Goal: Information Seeking & Learning: Learn about a topic

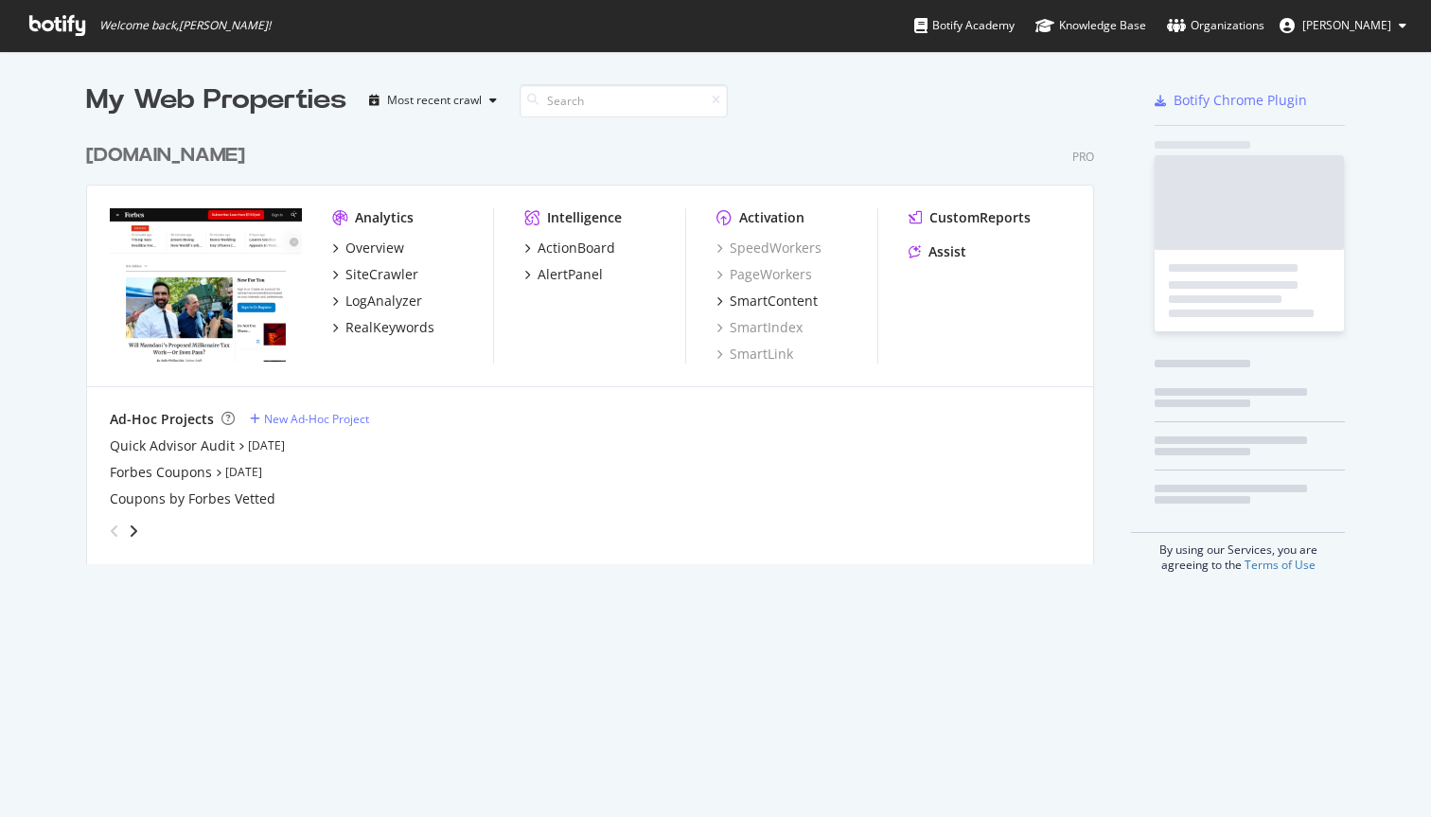
scroll to position [817, 1431]
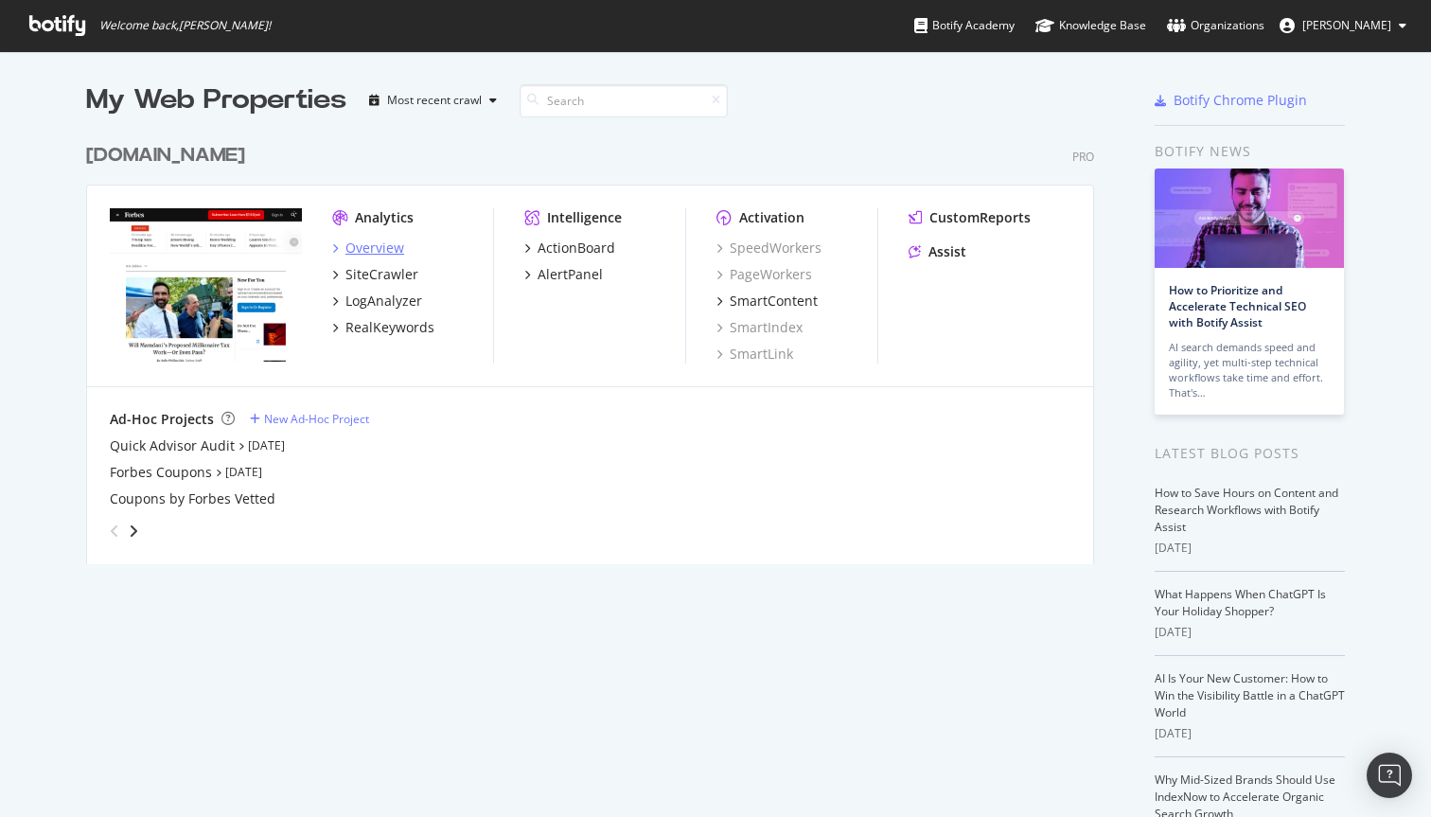
click at [381, 243] on div "Overview" at bounding box center [374, 247] width 59 height 19
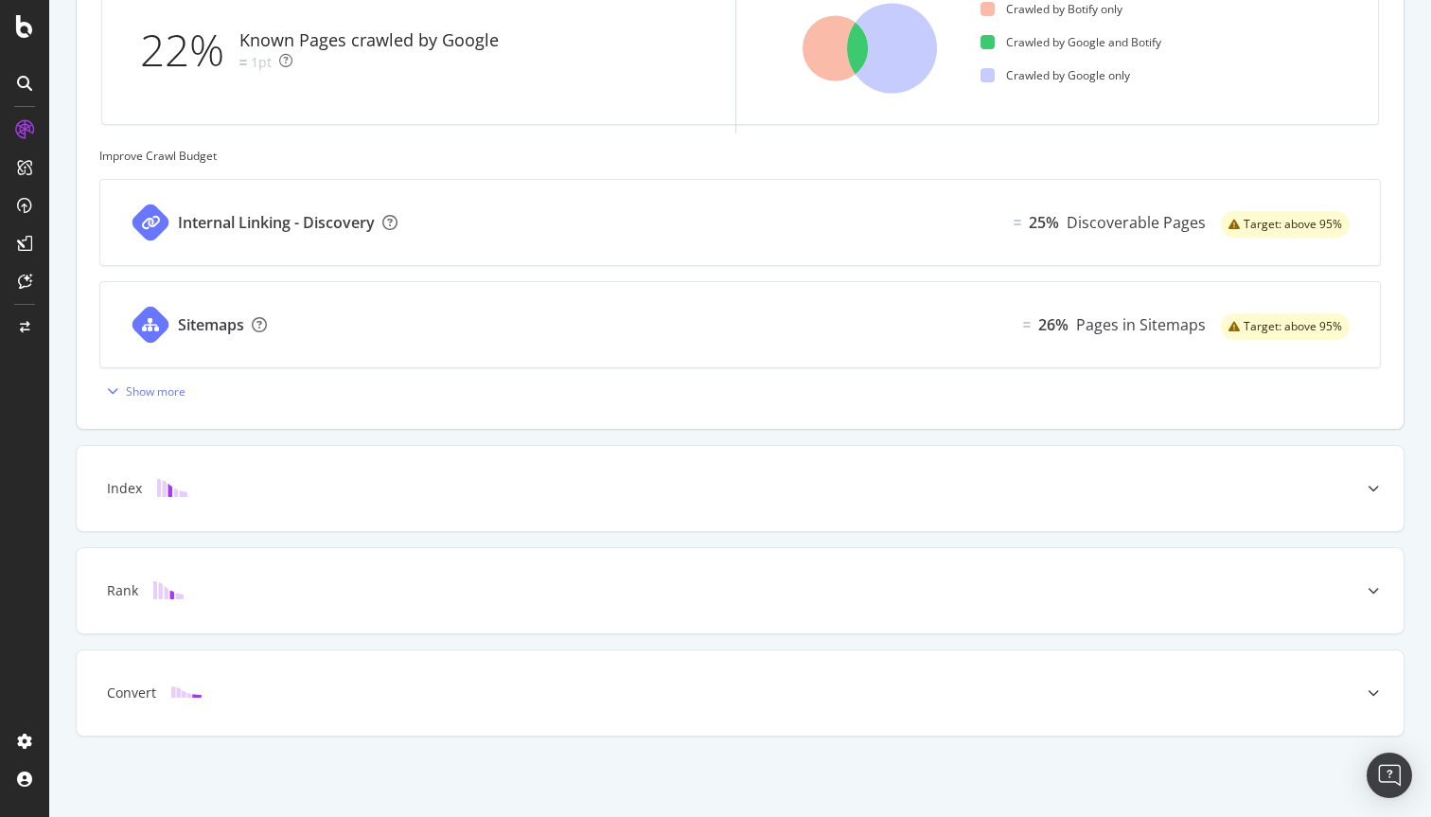
scroll to position [653, 0]
click at [565, 568] on div "Rank" at bounding box center [740, 589] width 1327 height 85
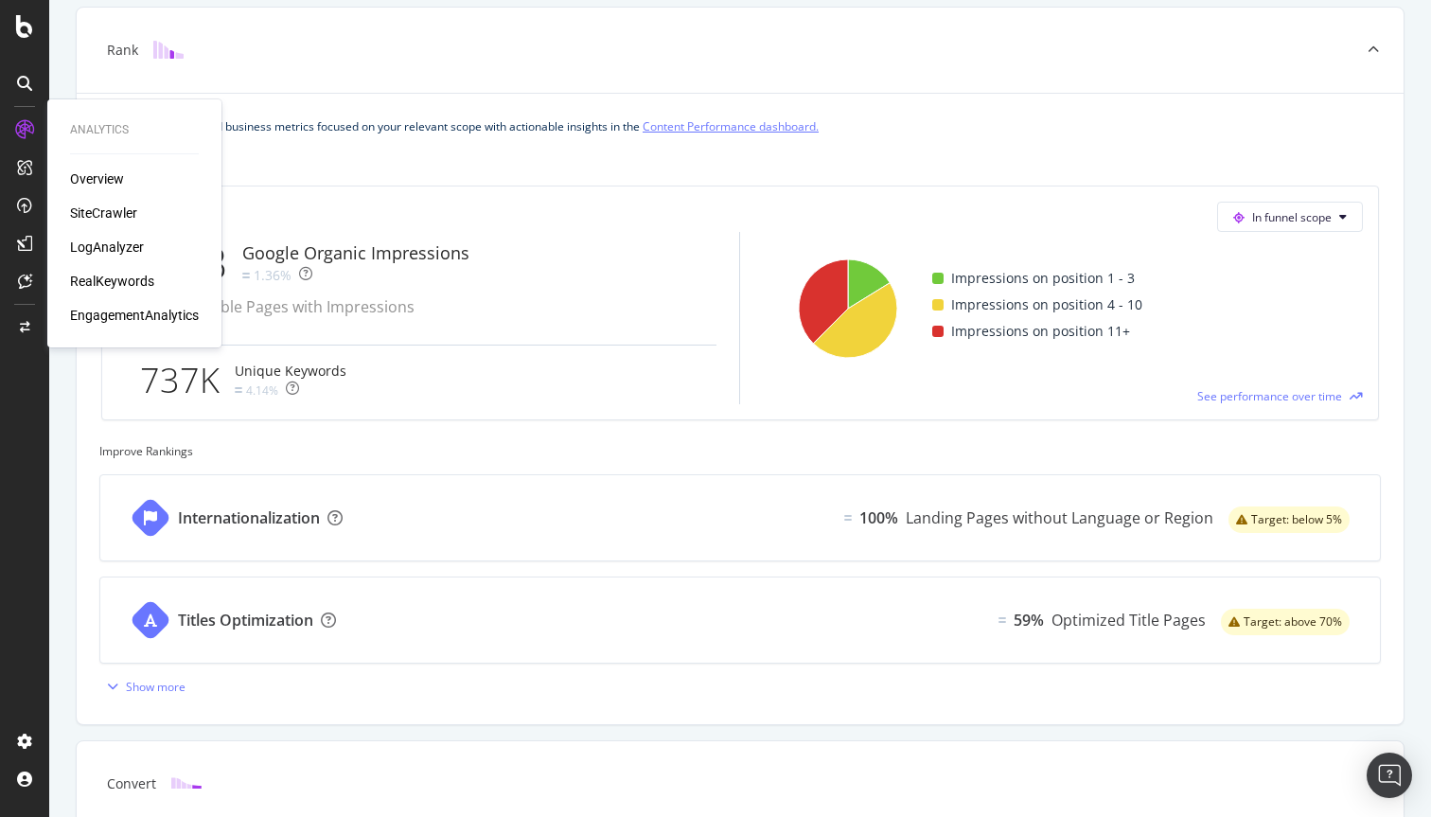
click at [132, 273] on div "RealKeywords" at bounding box center [112, 281] width 84 height 19
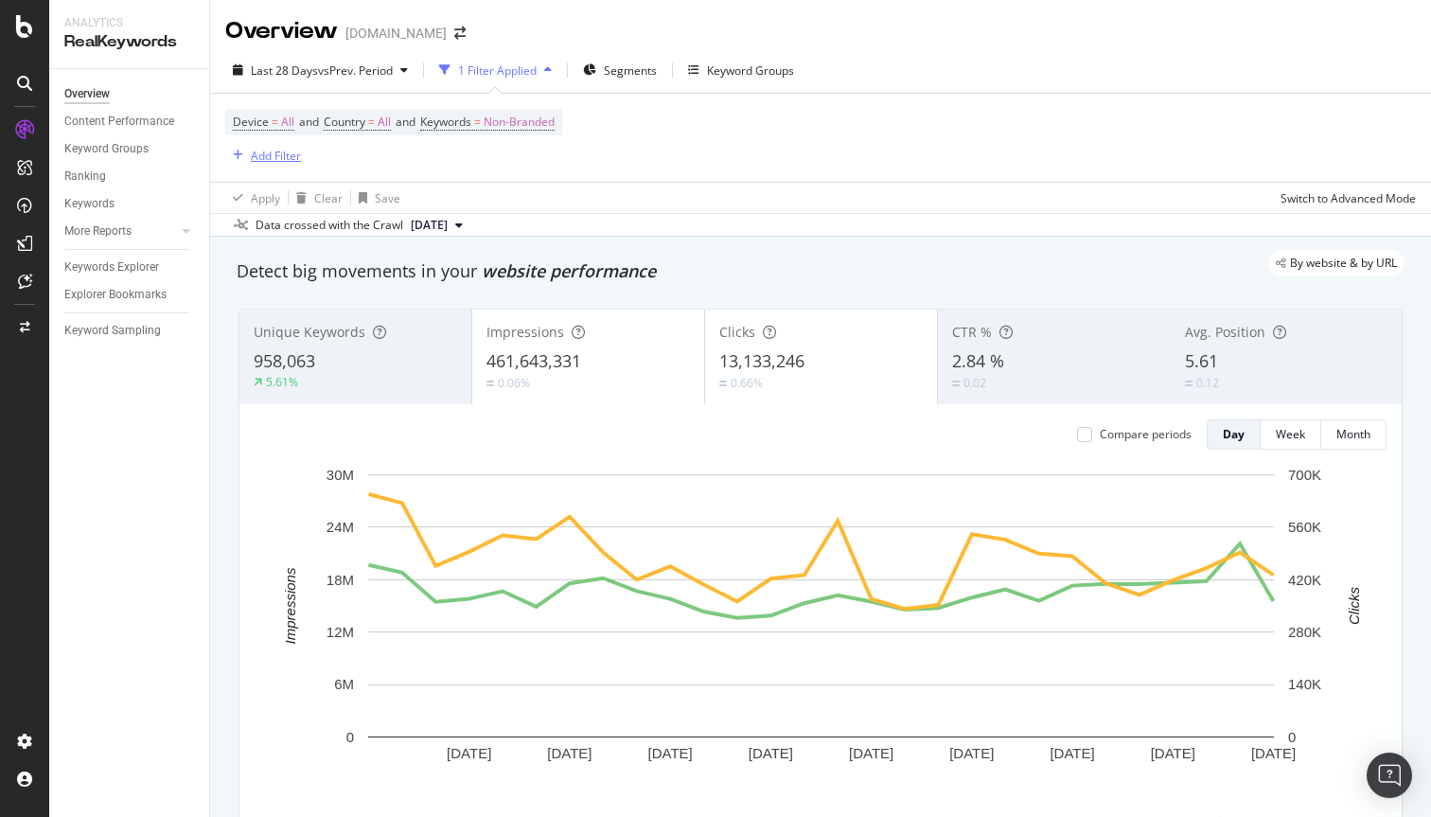
click at [268, 154] on div "Add Filter" at bounding box center [276, 156] width 50 height 16
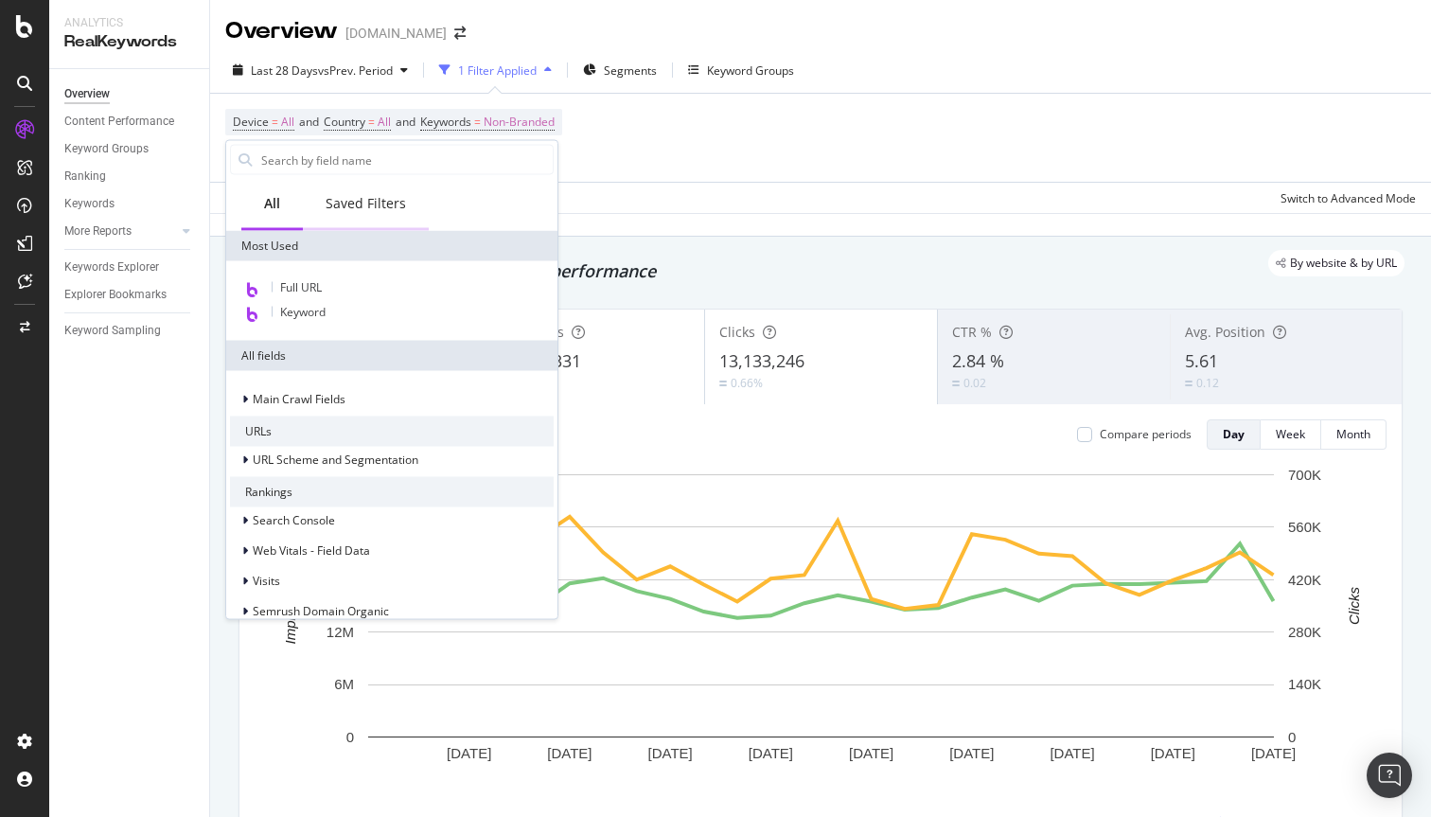
click at [345, 205] on div "Saved Filters" at bounding box center [366, 203] width 80 height 19
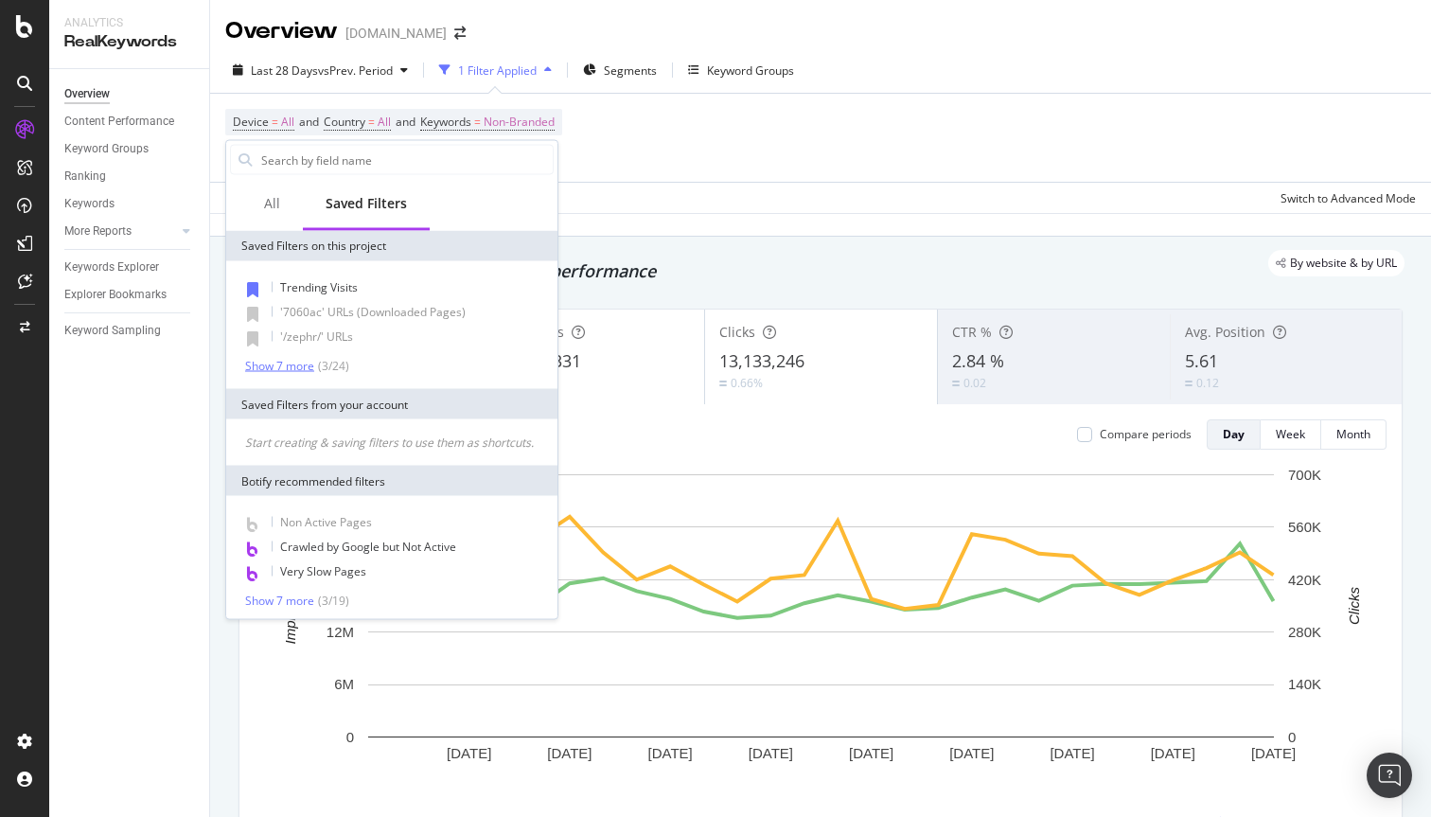
click at [298, 364] on div "Show 7 more" at bounding box center [279, 365] width 69 height 13
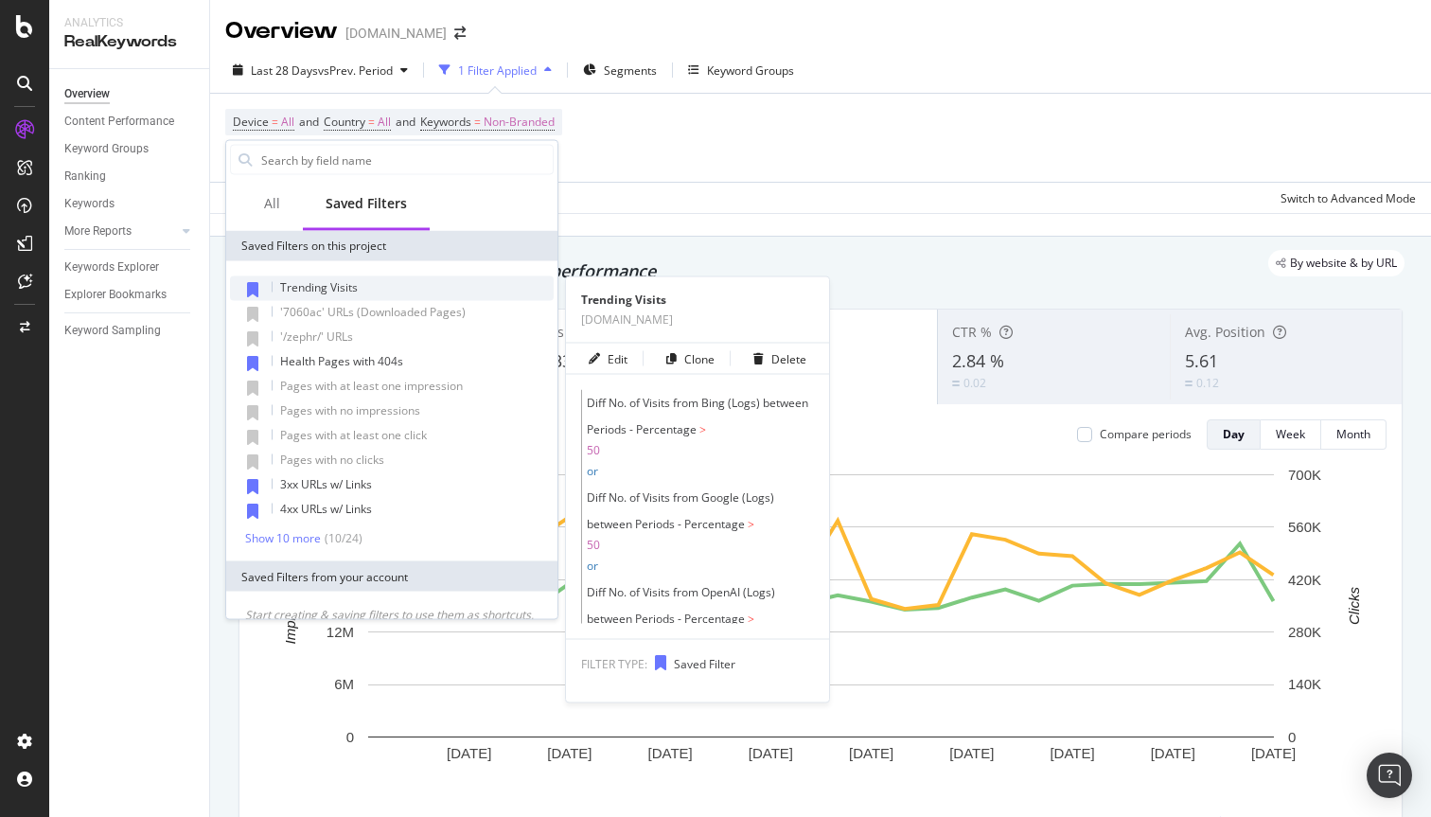
click at [327, 283] on span "Trending Visits" at bounding box center [319, 287] width 78 height 16
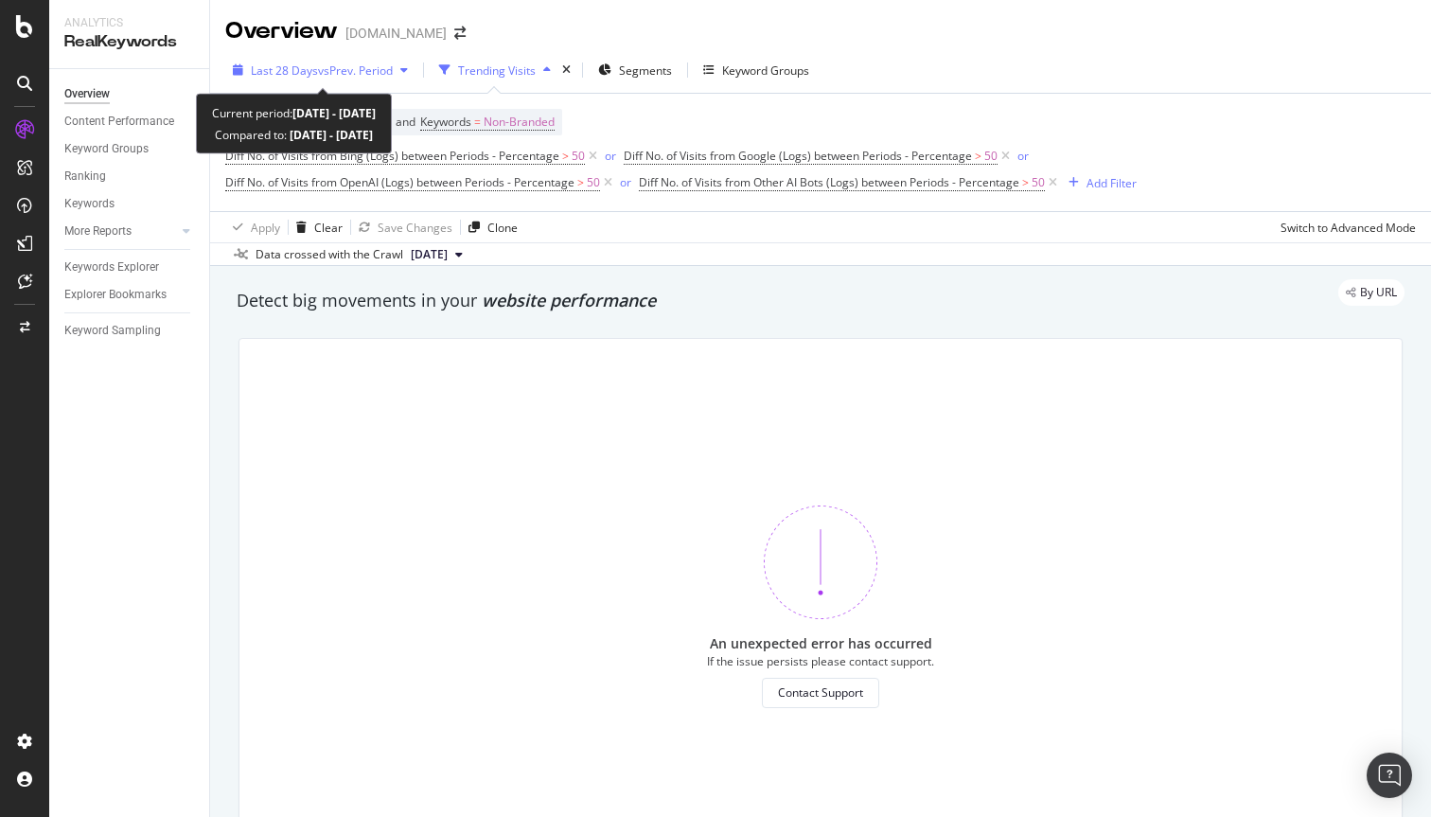
click at [302, 65] on span "Last 28 Days" at bounding box center [284, 70] width 67 height 16
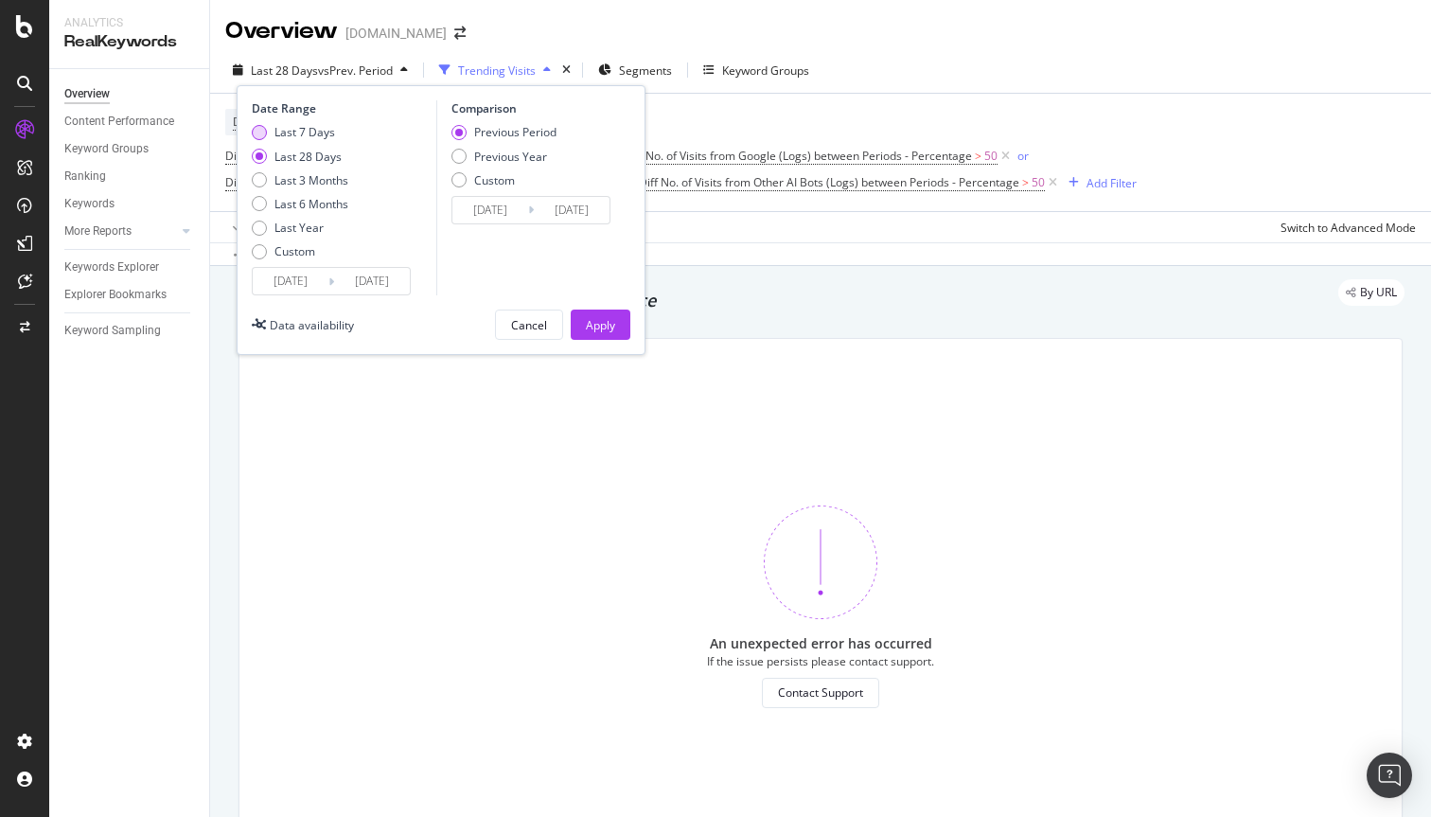
click at [303, 132] on div "Last 7 Days" at bounding box center [304, 132] width 61 height 16
type input "[DATE]"
click at [615, 330] on button "Apply" at bounding box center [601, 324] width 60 height 30
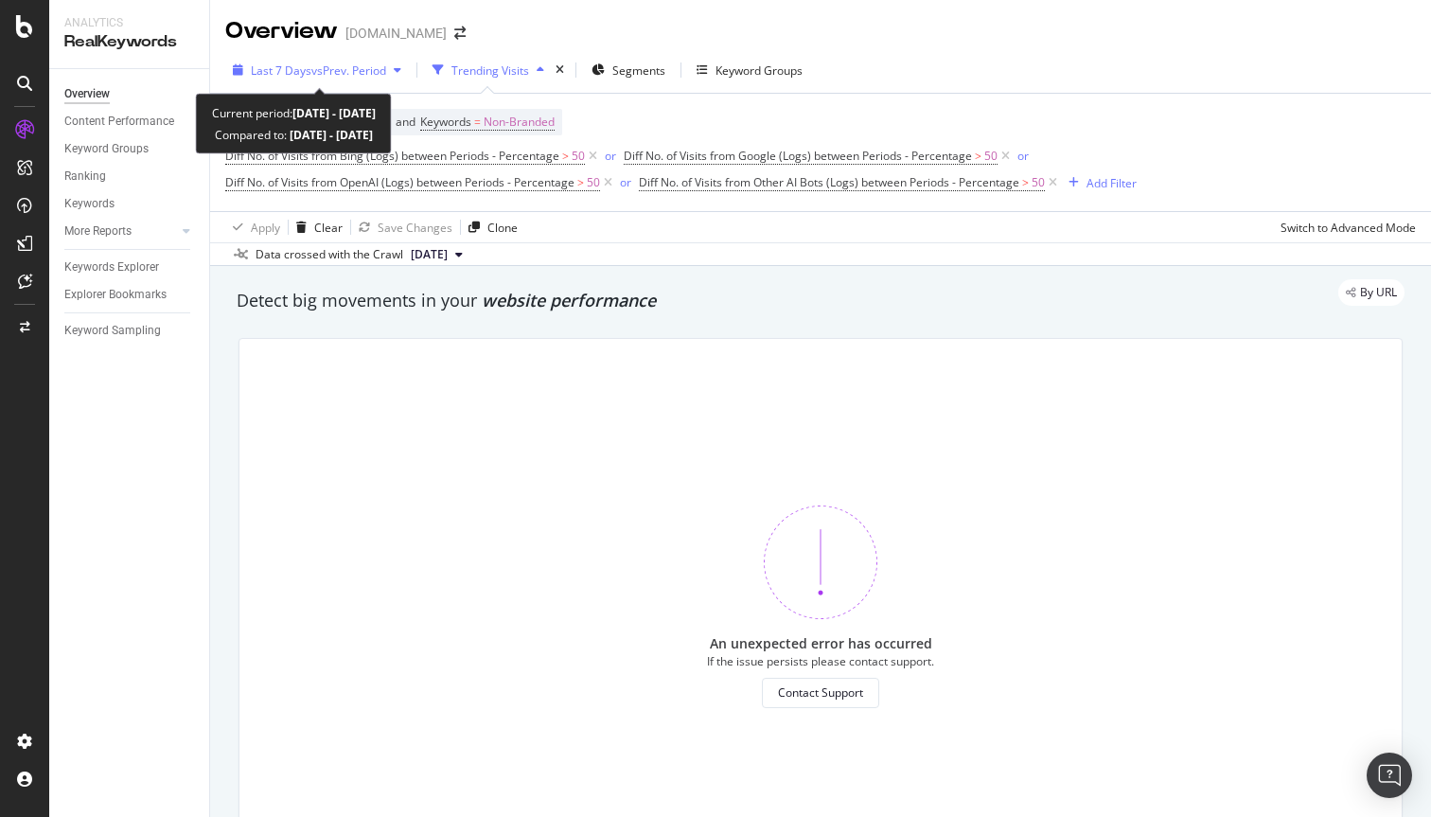
click at [323, 66] on span "vs Prev. Period" at bounding box center [348, 70] width 75 height 16
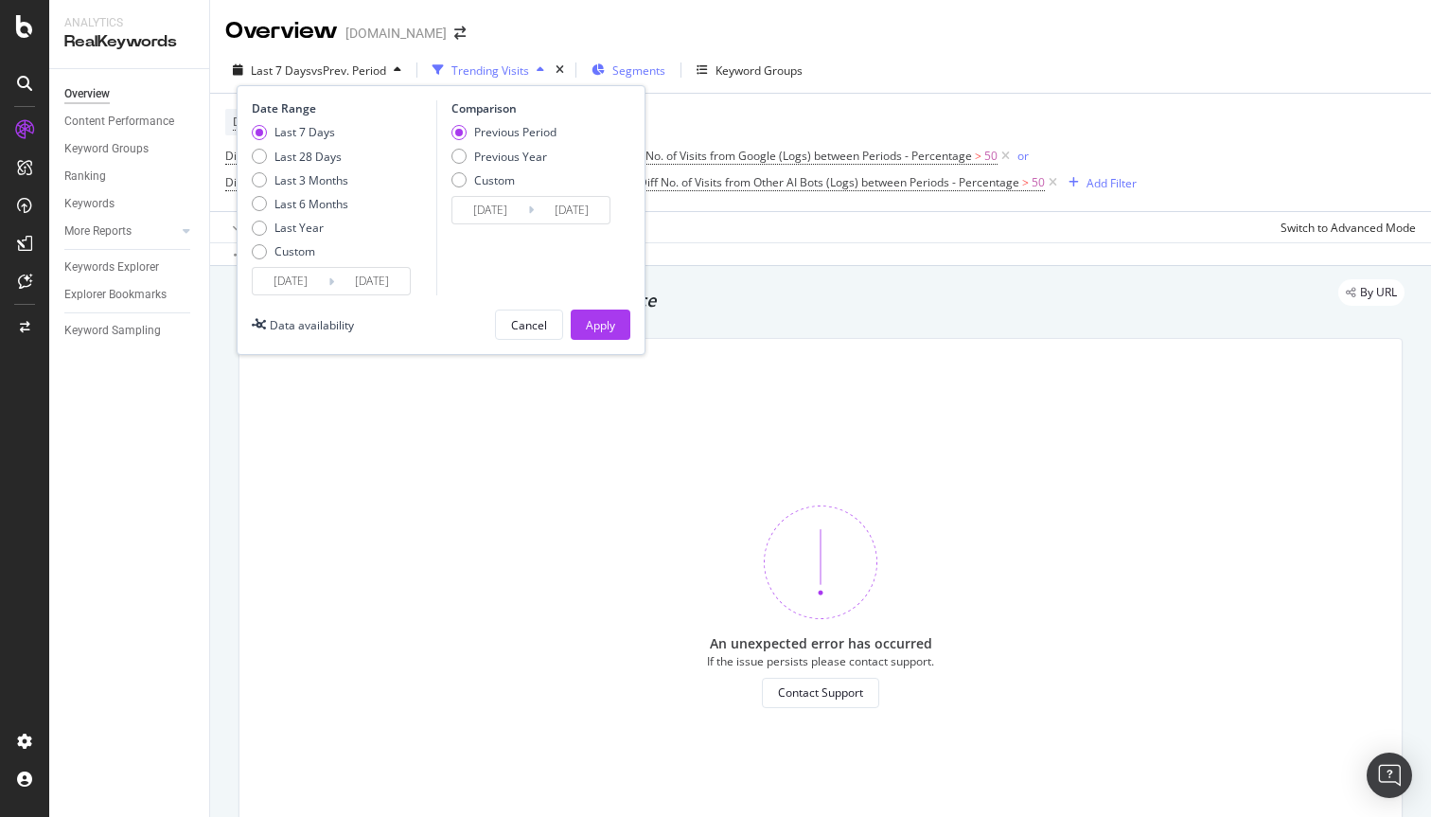
click at [627, 69] on span "Segments" at bounding box center [638, 70] width 53 height 16
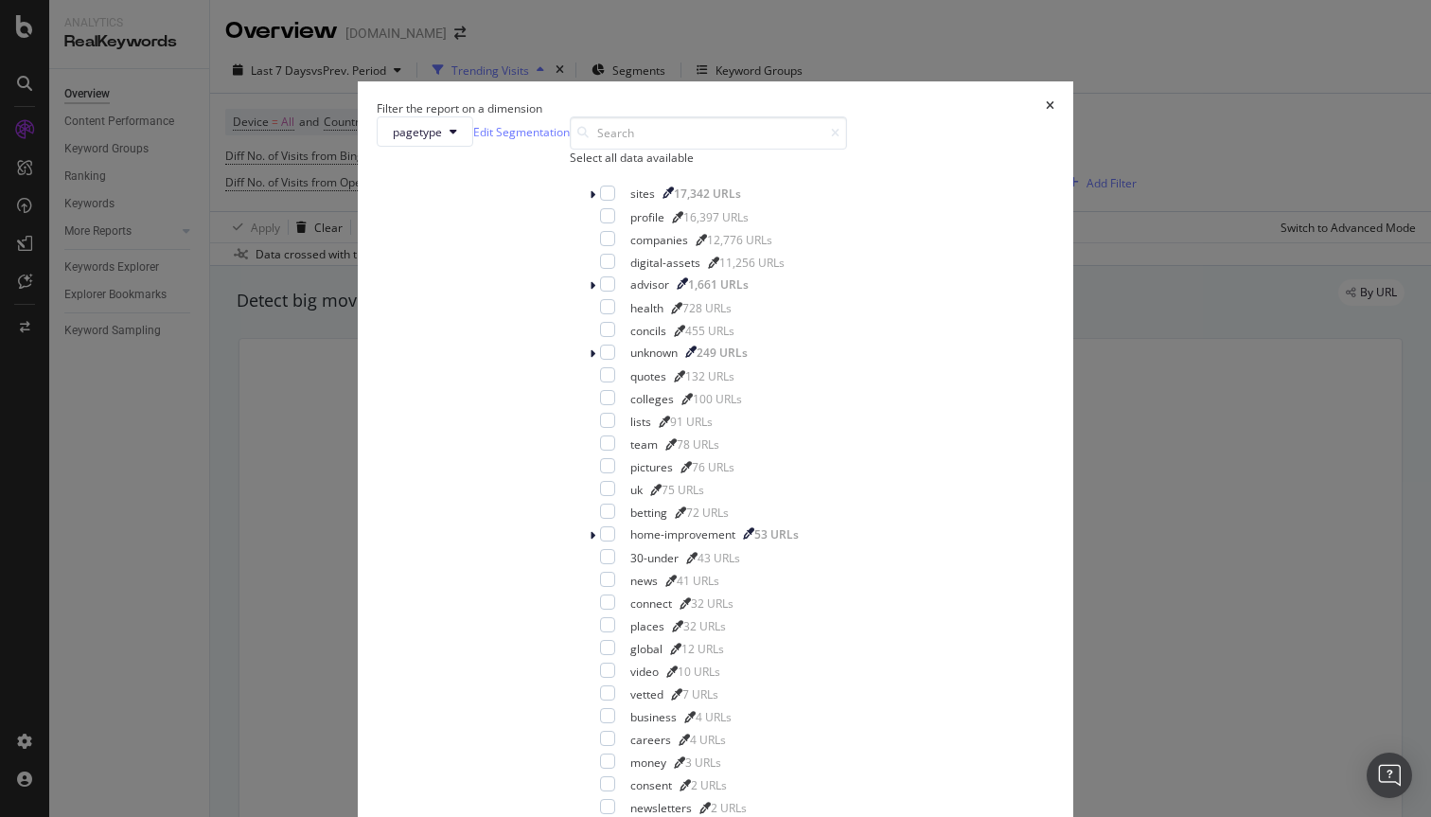
click at [1046, 116] on icon "times" at bounding box center [1050, 108] width 9 height 16
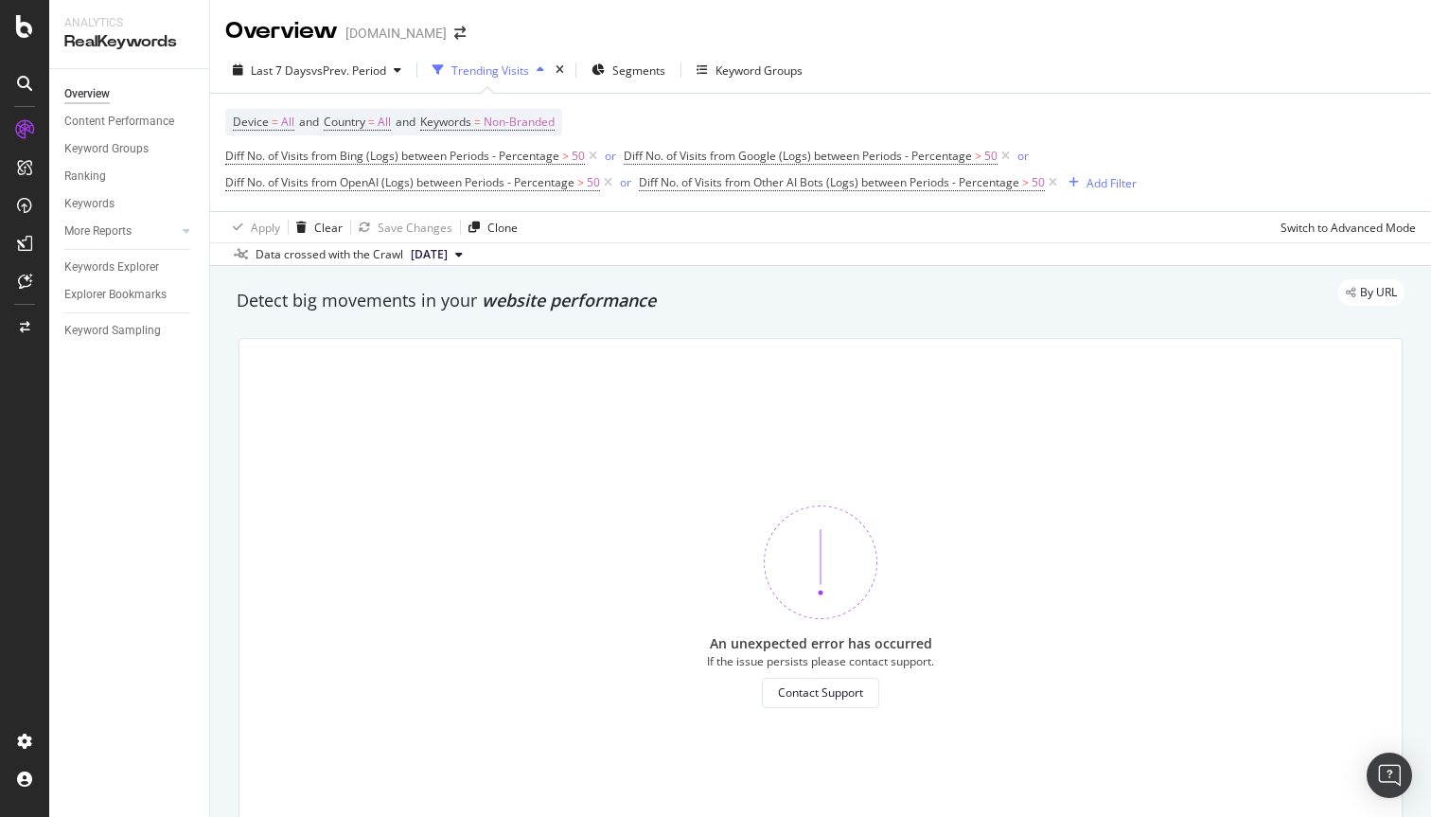
click at [448, 255] on span "[DATE]" at bounding box center [429, 254] width 37 height 17
click at [650, 290] on div "By URL" at bounding box center [811, 292] width 1187 height 26
click at [474, 65] on div "Trending Visits" at bounding box center [490, 70] width 78 height 16
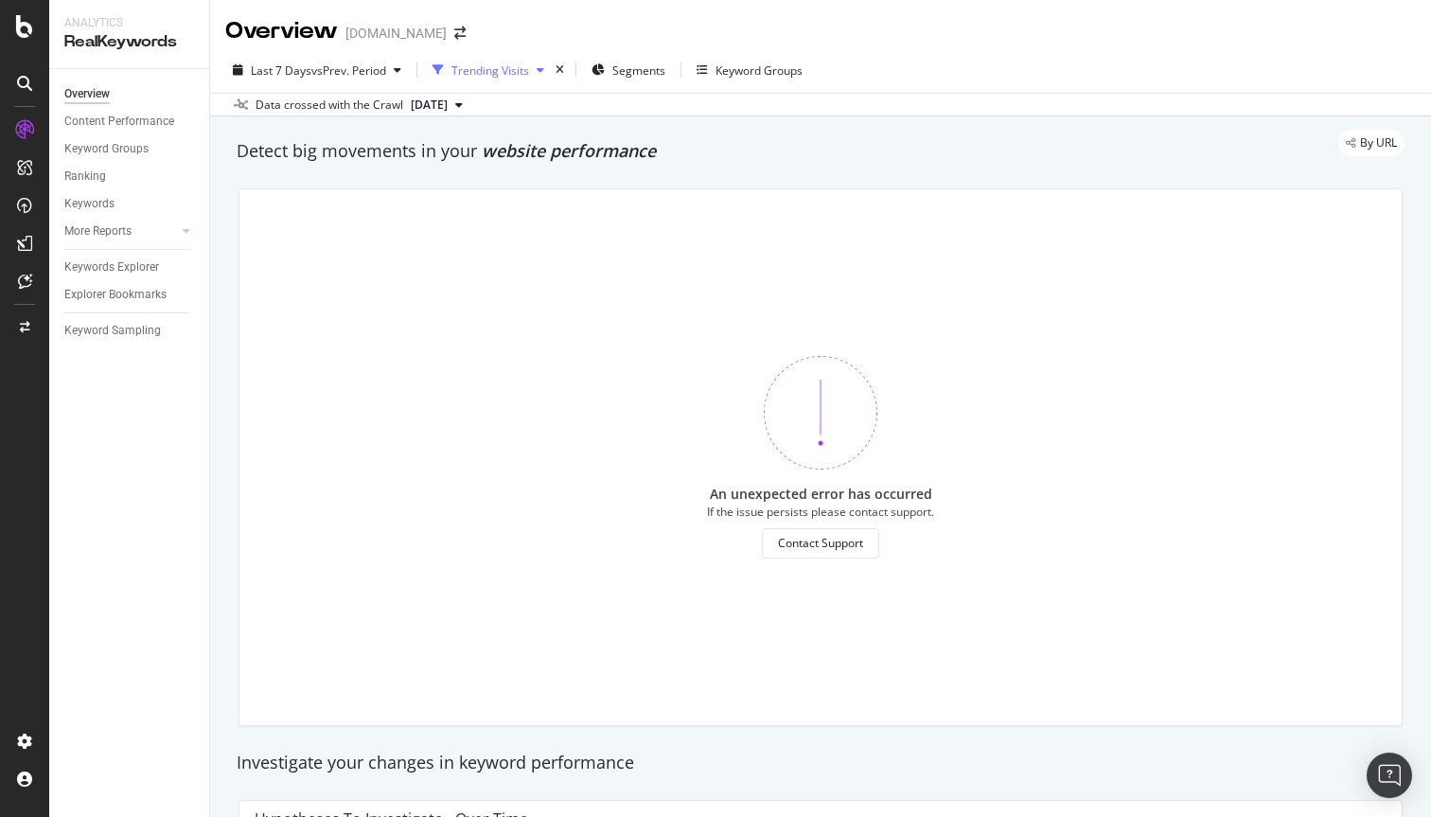
click at [477, 66] on div "Trending Visits" at bounding box center [490, 70] width 78 height 16
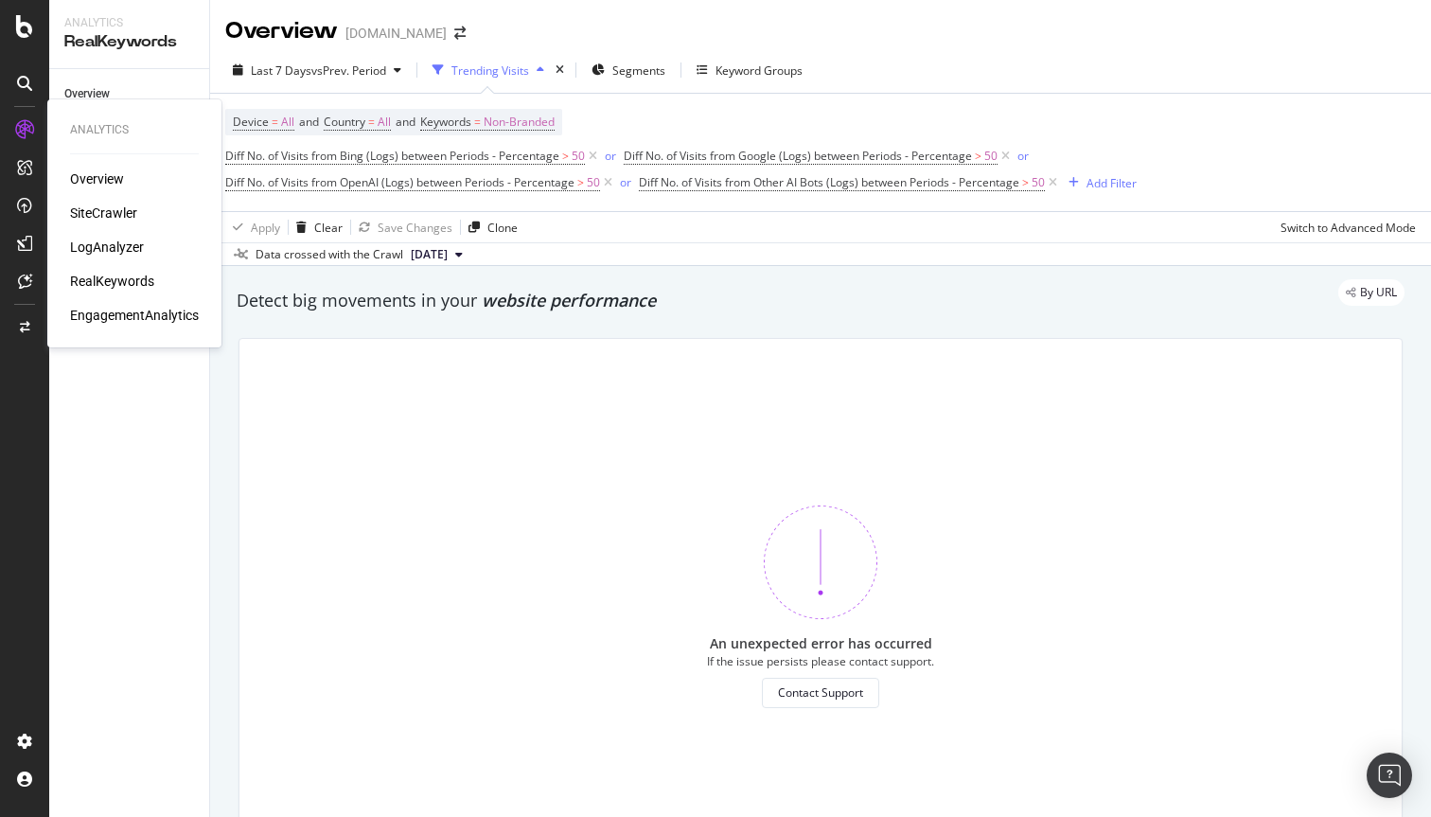
click at [124, 243] on div "LogAnalyzer" at bounding box center [107, 247] width 74 height 19
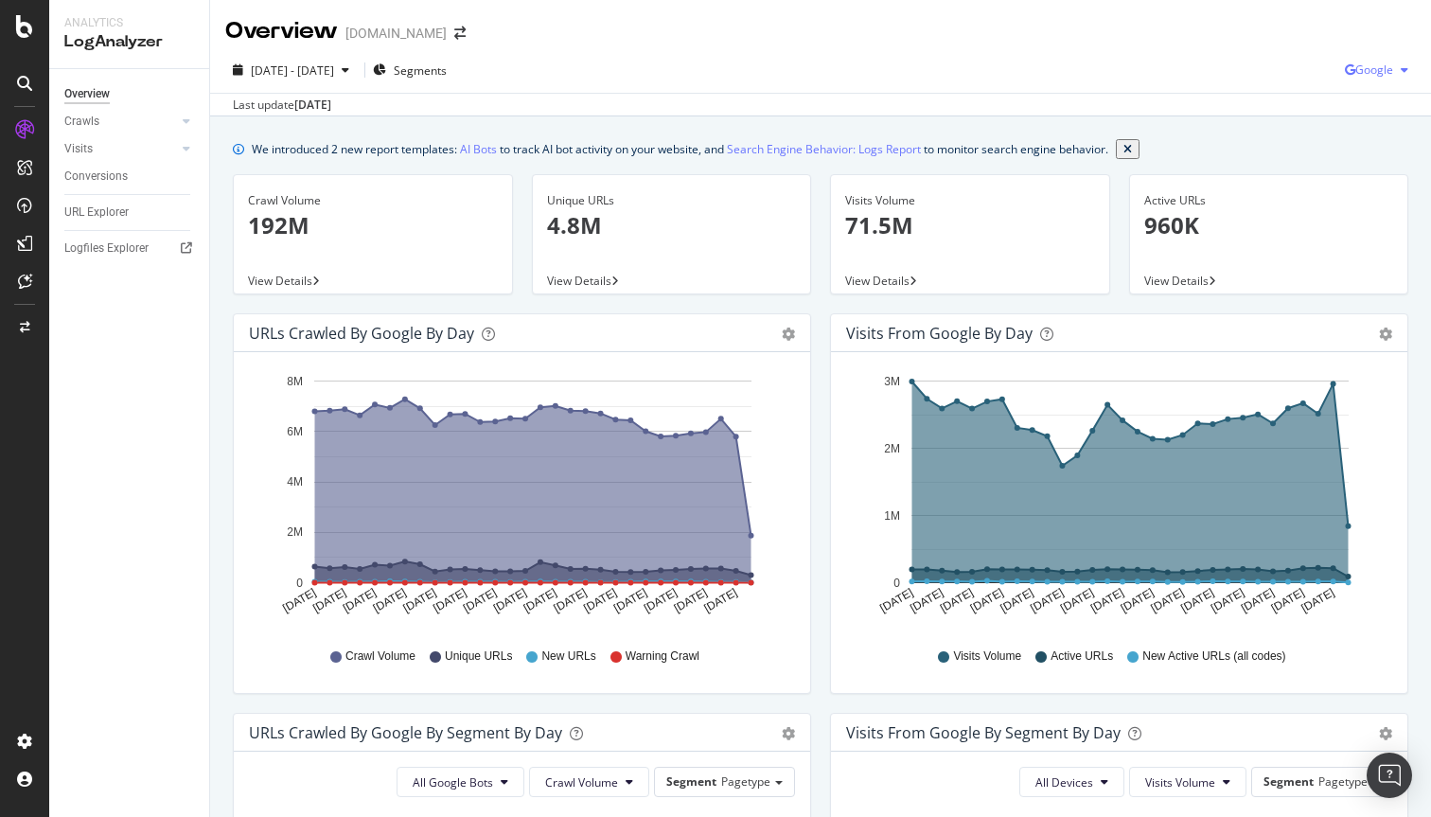
click at [1383, 69] on span "Google" at bounding box center [1374, 70] width 38 height 16
click at [1357, 216] on span "Other AI Bots" at bounding box center [1374, 212] width 70 height 17
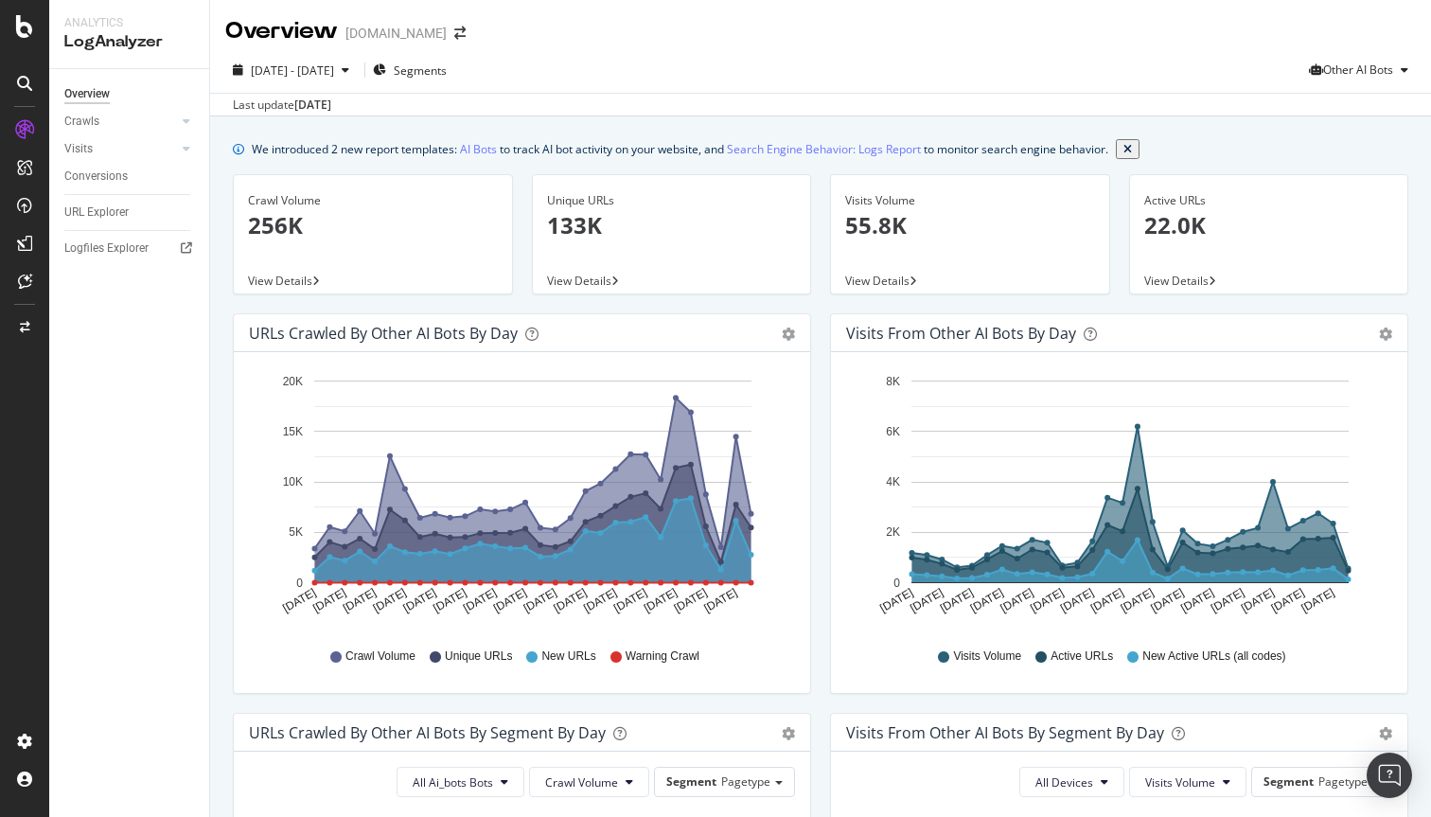
click at [887, 278] on span "View Details" at bounding box center [877, 281] width 64 height 16
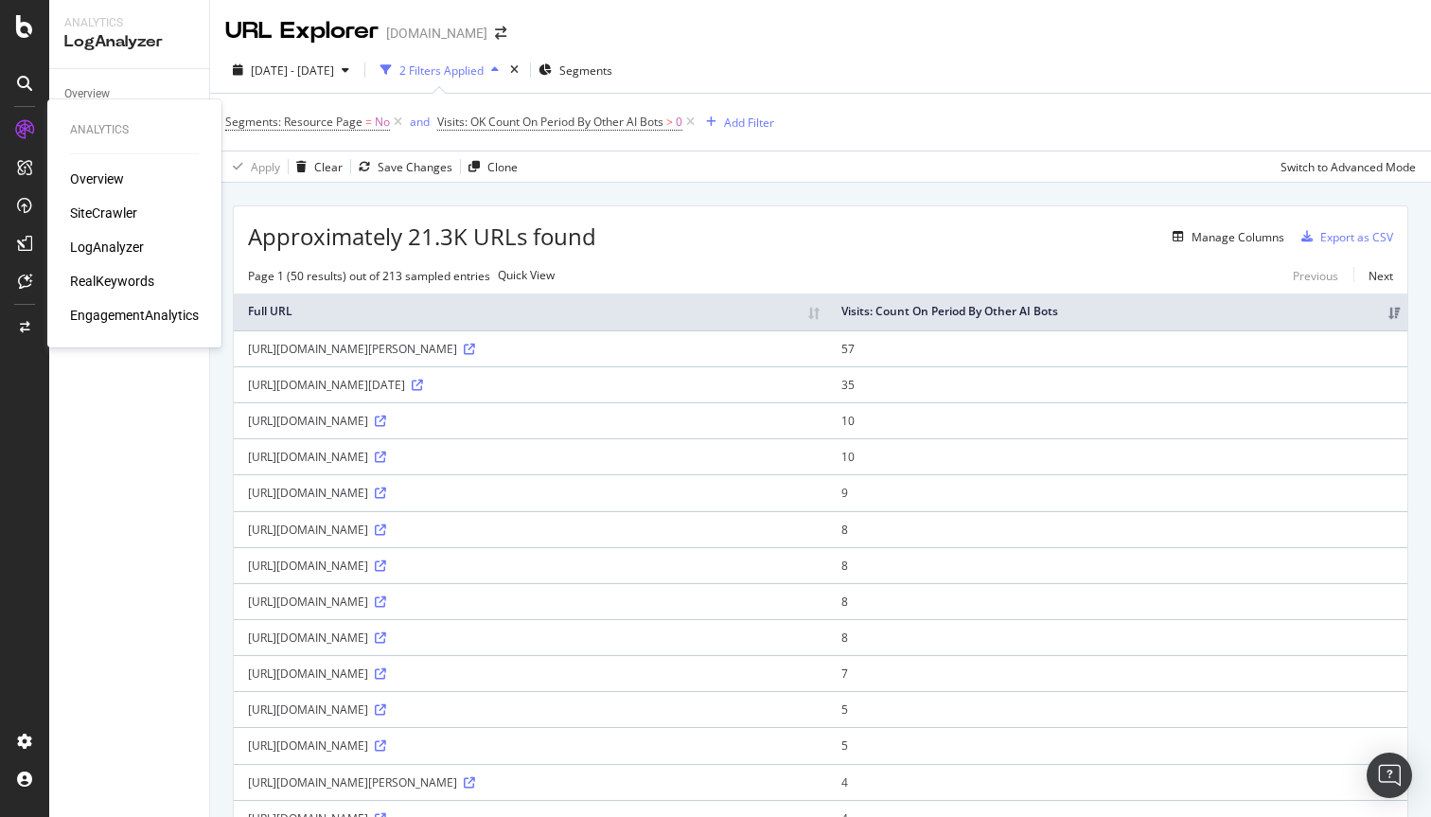
click at [120, 275] on div "RealKeywords" at bounding box center [112, 281] width 84 height 19
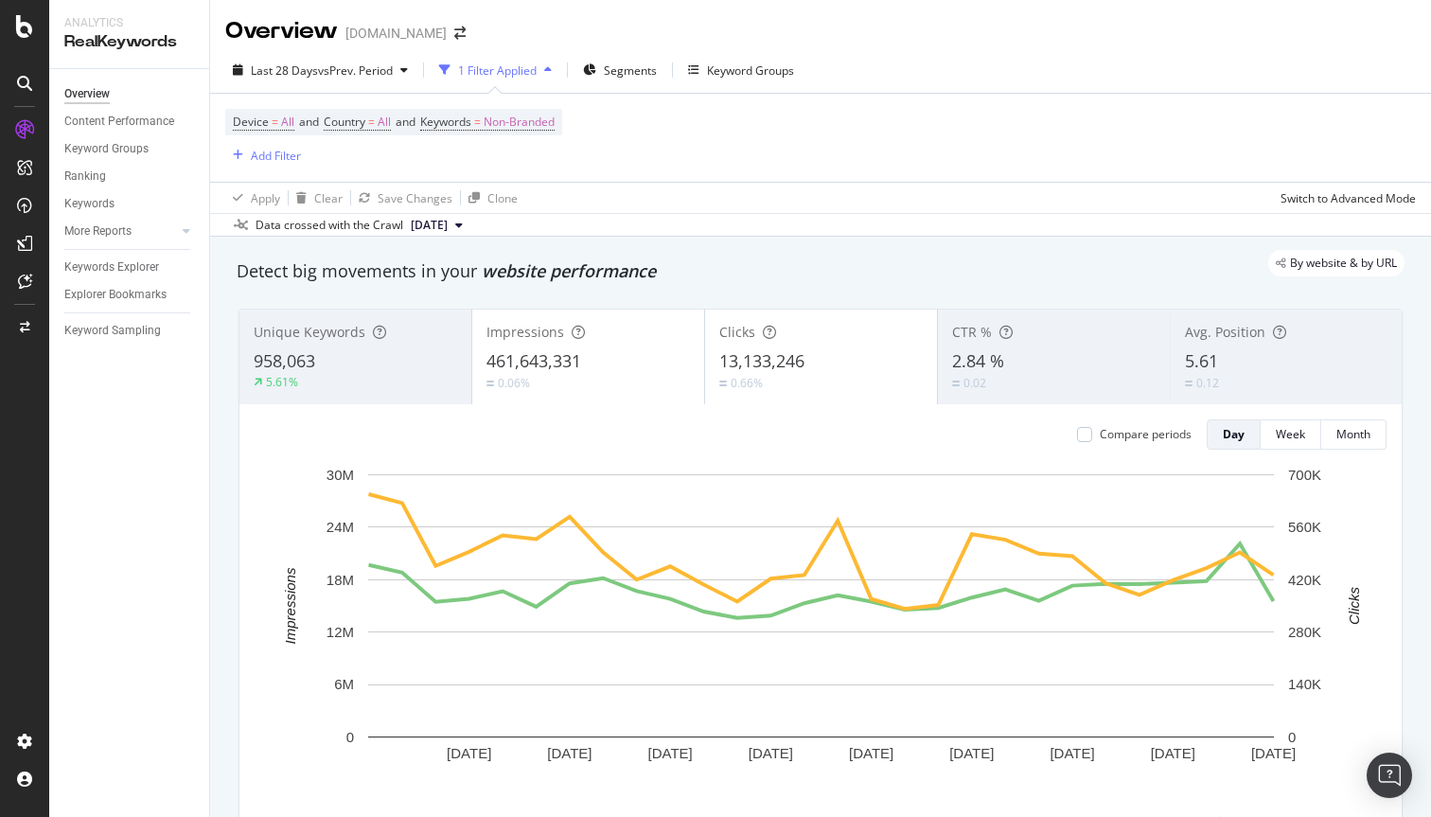
click at [494, 71] on div "1 Filter Applied" at bounding box center [497, 70] width 79 height 16
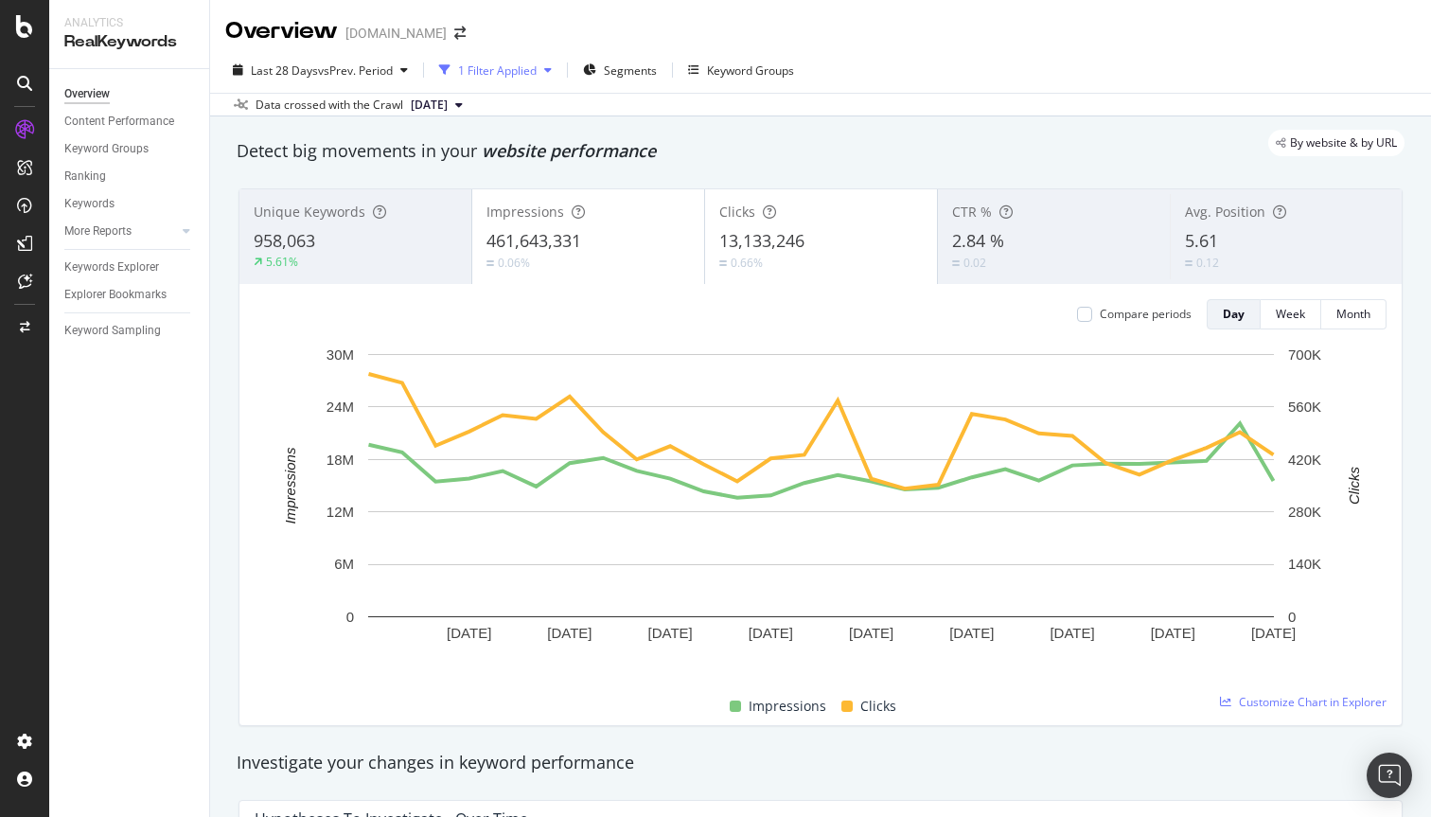
click at [494, 71] on div "1 Filter Applied" at bounding box center [497, 70] width 79 height 16
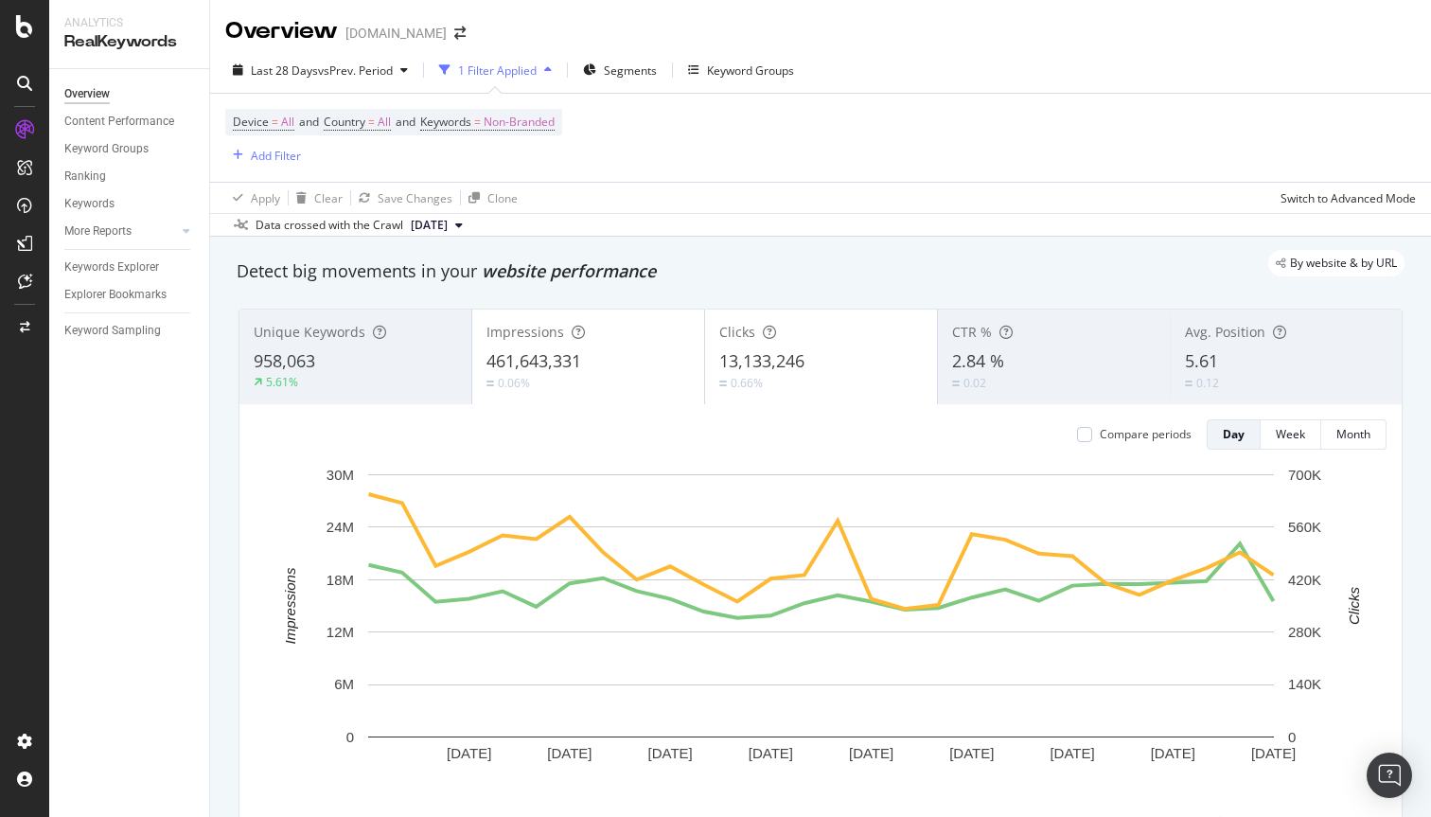
click at [551, 71] on icon "button" at bounding box center [548, 69] width 8 height 11
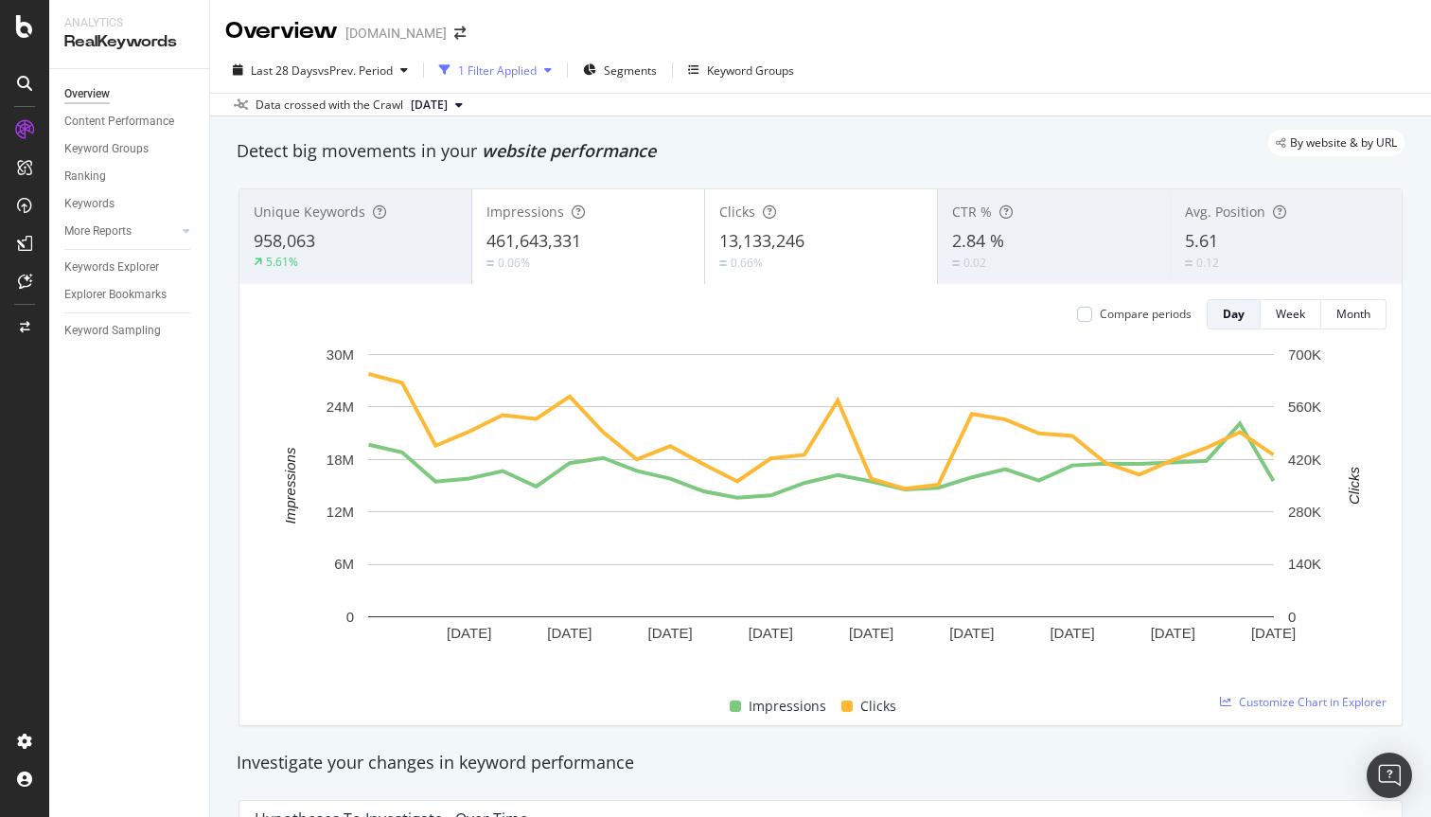
click at [551, 71] on icon "button" at bounding box center [548, 69] width 8 height 11
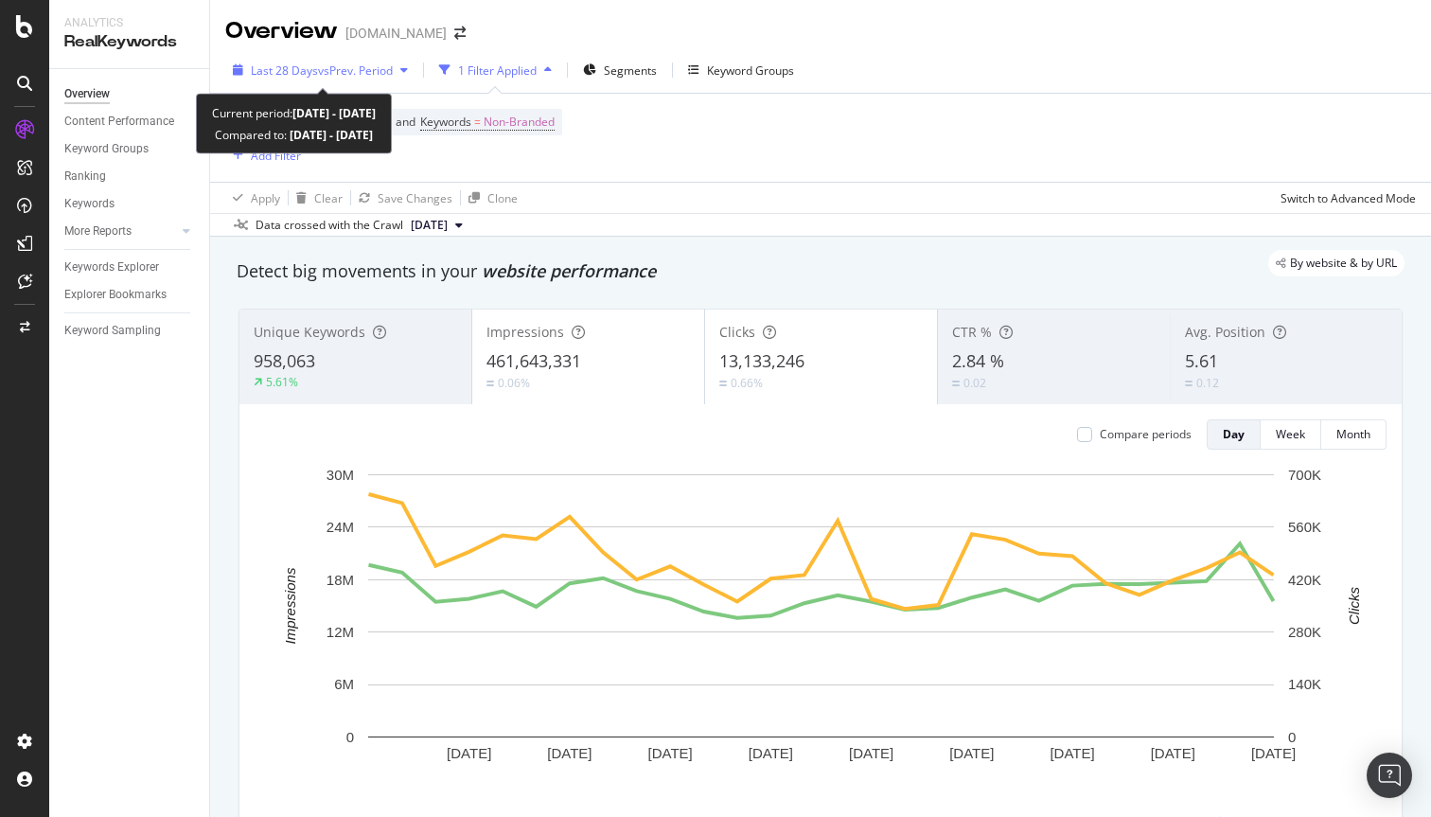
click at [372, 70] on span "vs Prev. Period" at bounding box center [355, 70] width 75 height 16
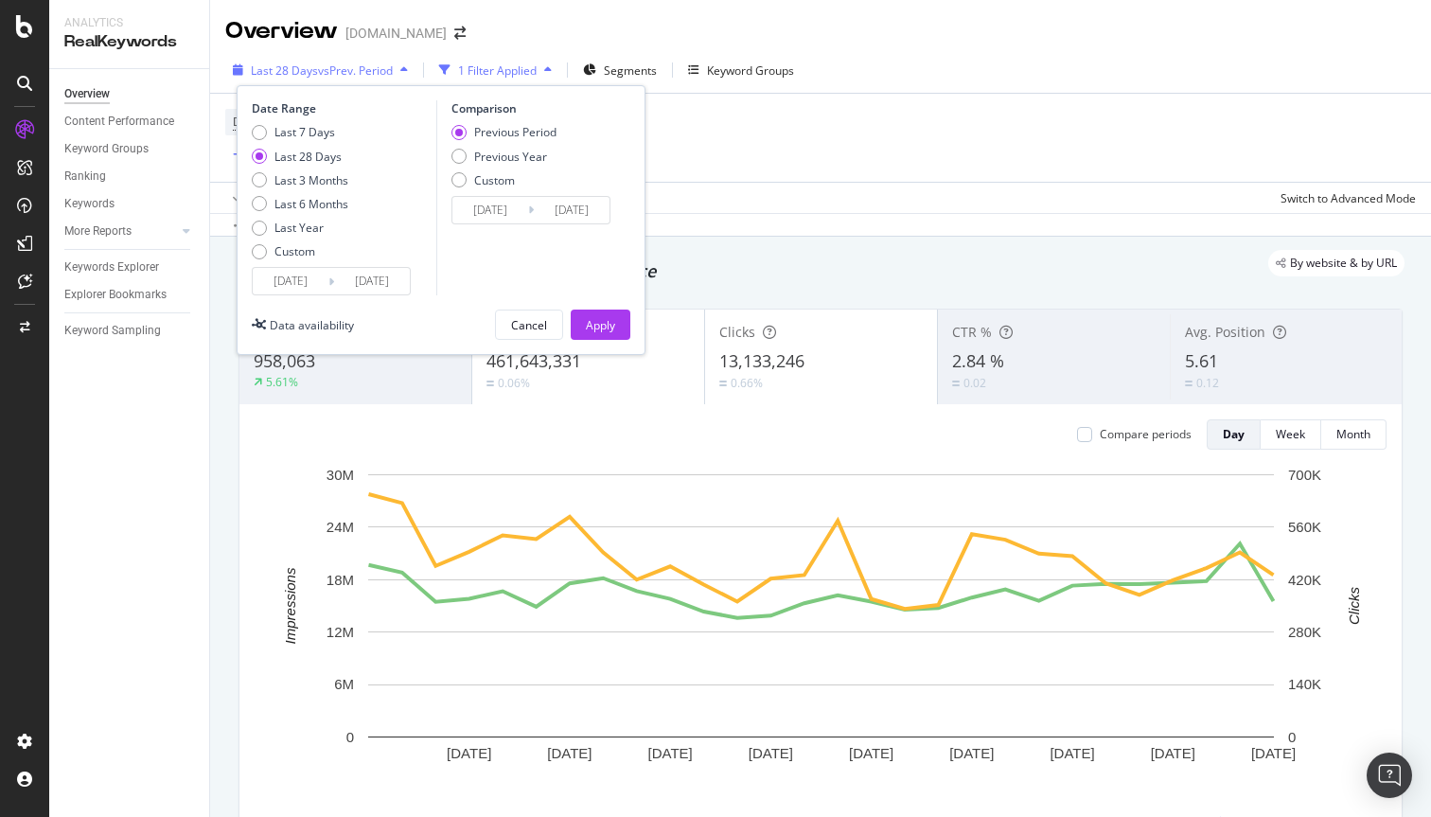
click at [368, 73] on span "vs Prev. Period" at bounding box center [355, 70] width 75 height 16
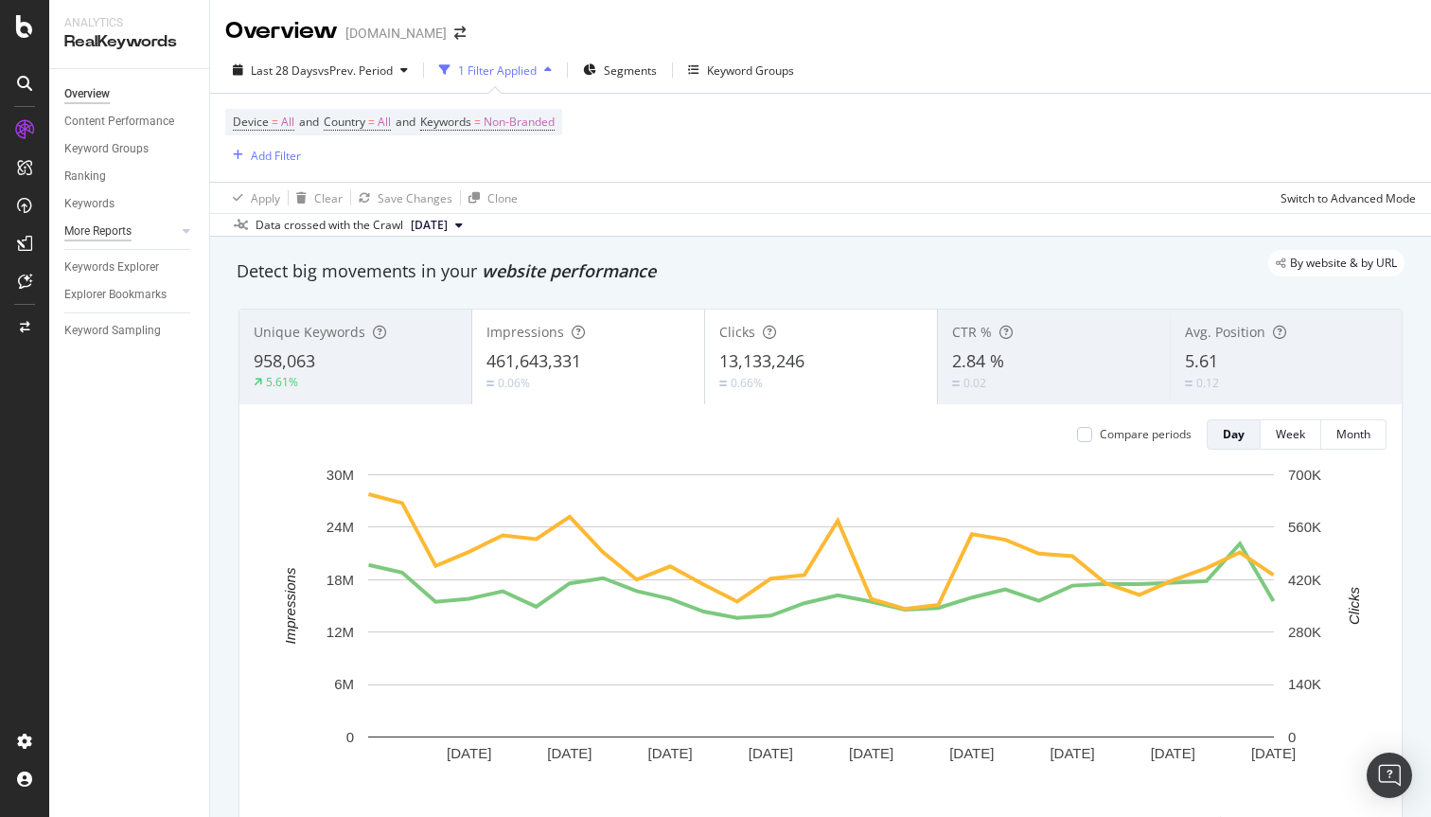
click at [117, 229] on div "More Reports" at bounding box center [97, 231] width 67 height 20
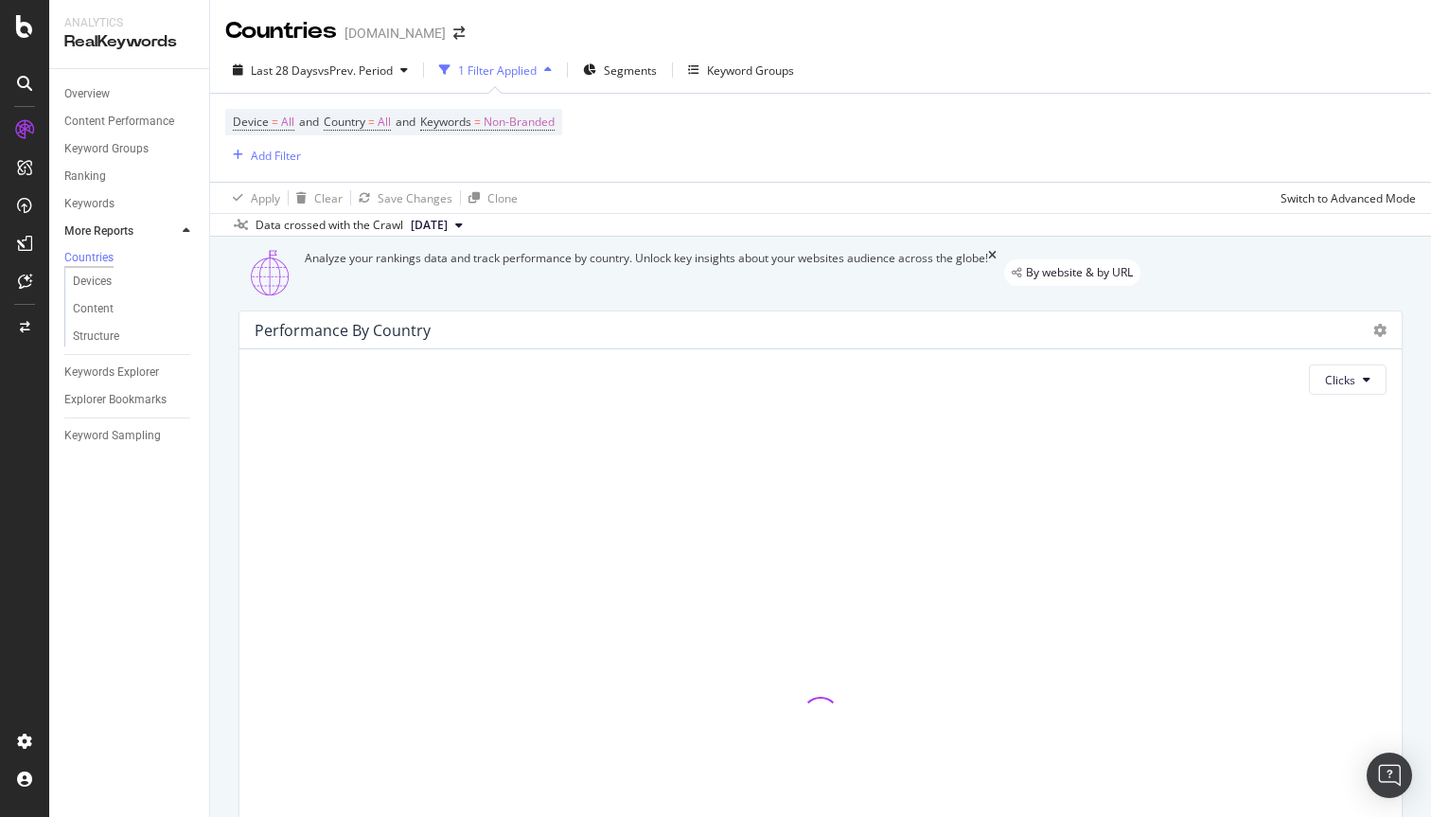
click at [31, 132] on icon at bounding box center [24, 129] width 19 height 19
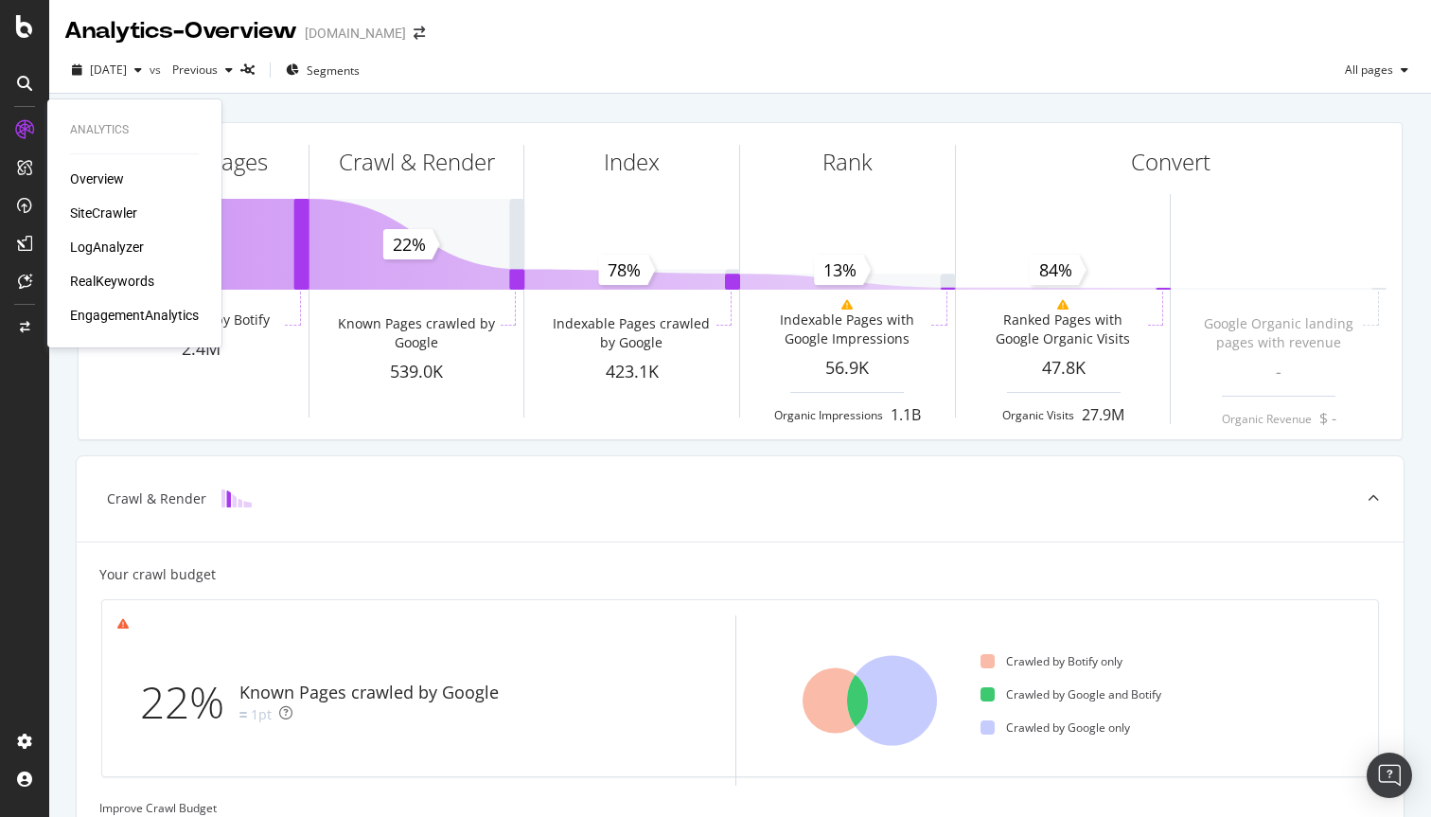
click at [124, 277] on div "RealKeywords" at bounding box center [112, 281] width 84 height 19
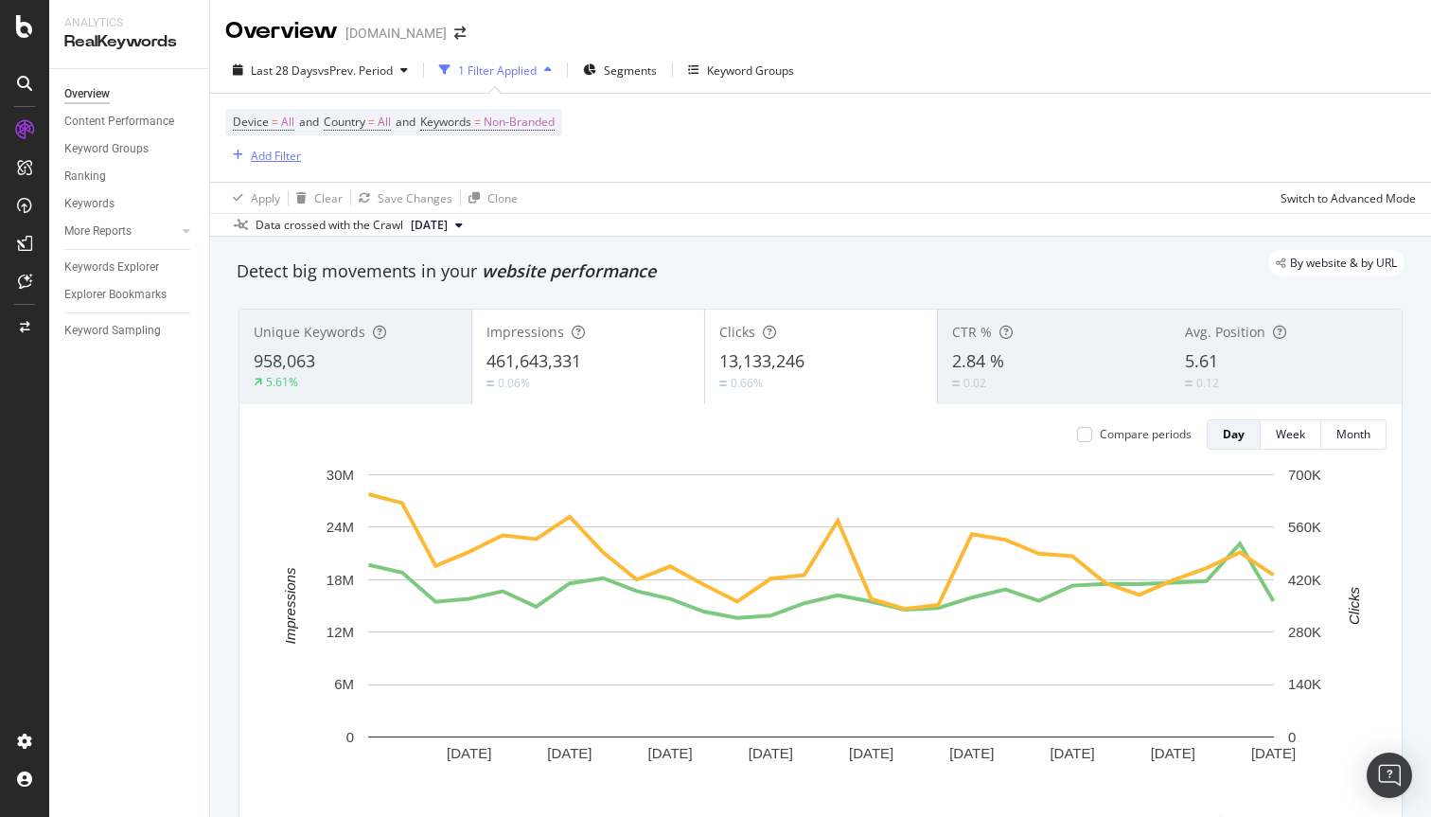
click at [277, 150] on div "Add Filter" at bounding box center [276, 156] width 50 height 16
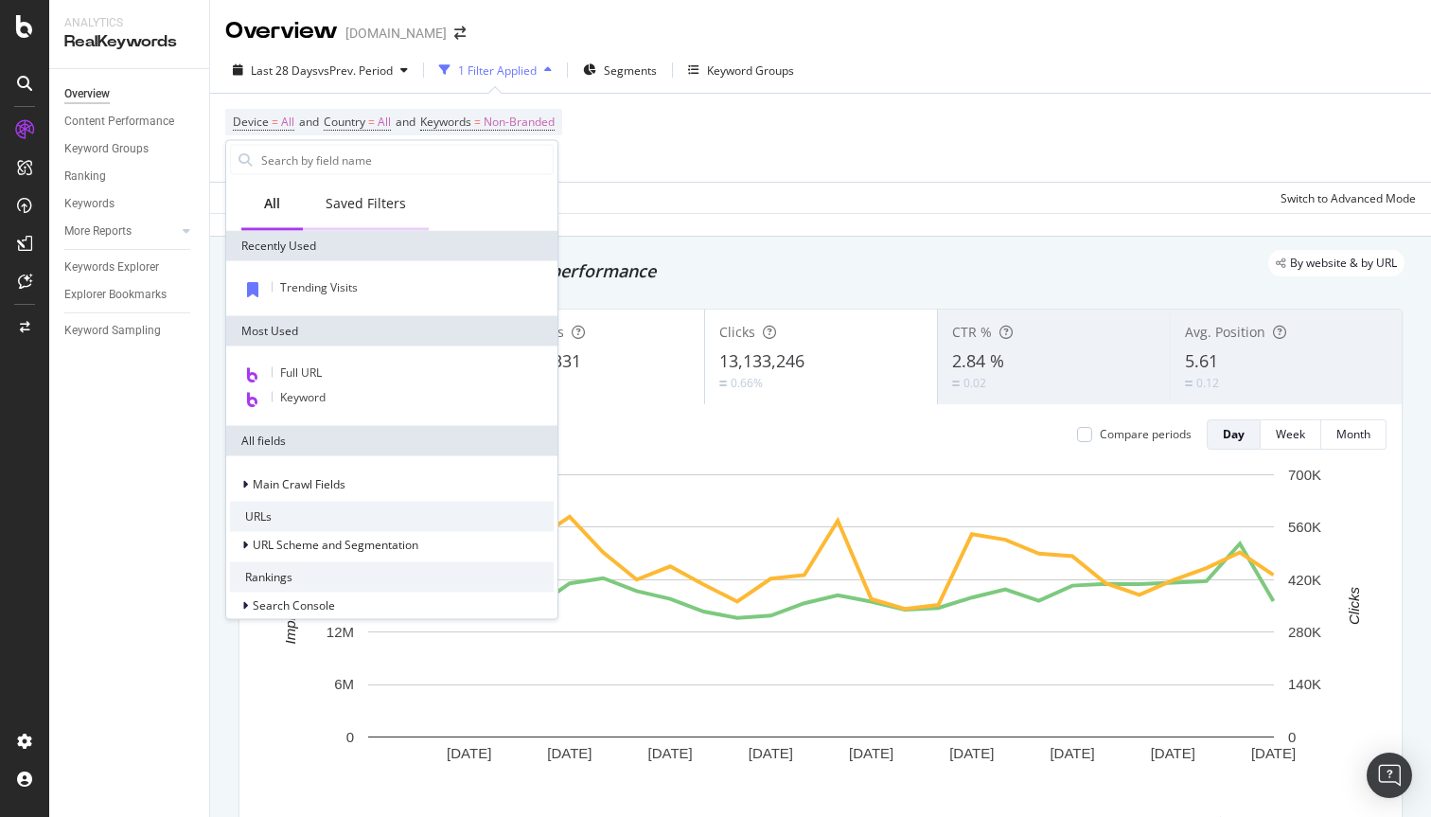
click at [362, 203] on div "Saved Filters" at bounding box center [366, 203] width 80 height 19
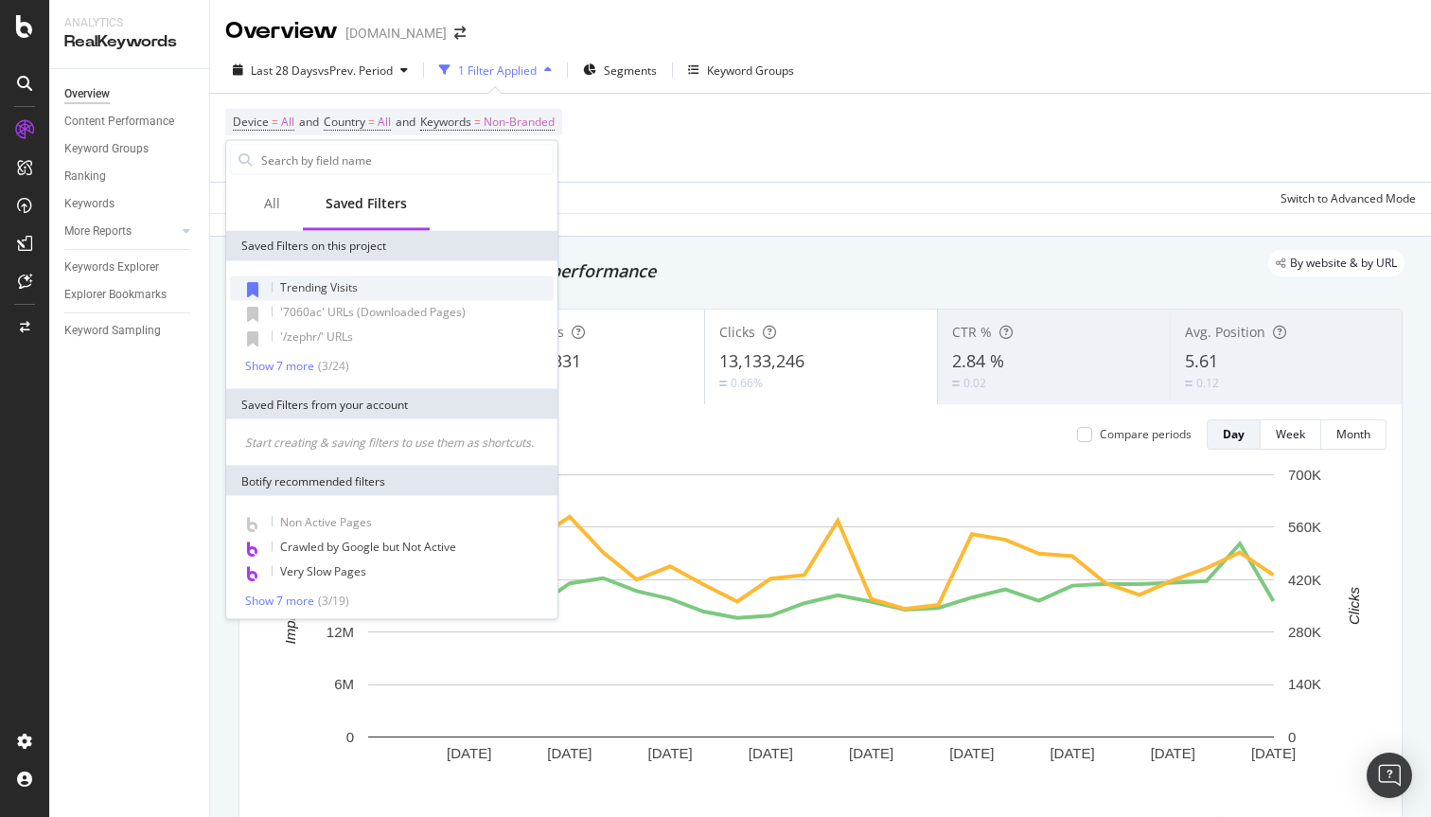
click at [311, 283] on span "Trending Visits" at bounding box center [319, 287] width 78 height 16
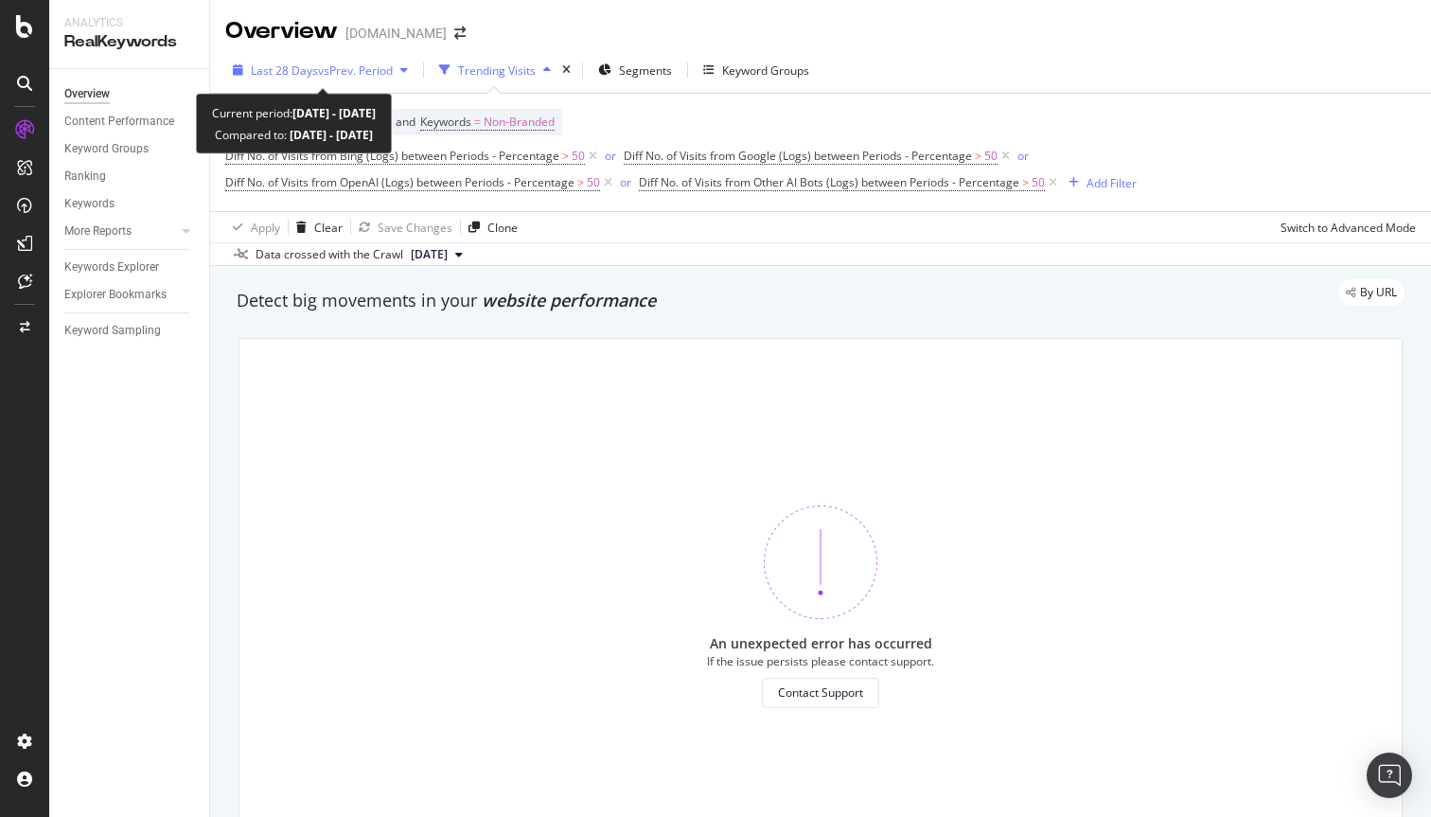
click at [282, 70] on span "Last 28 Days" at bounding box center [284, 70] width 67 height 16
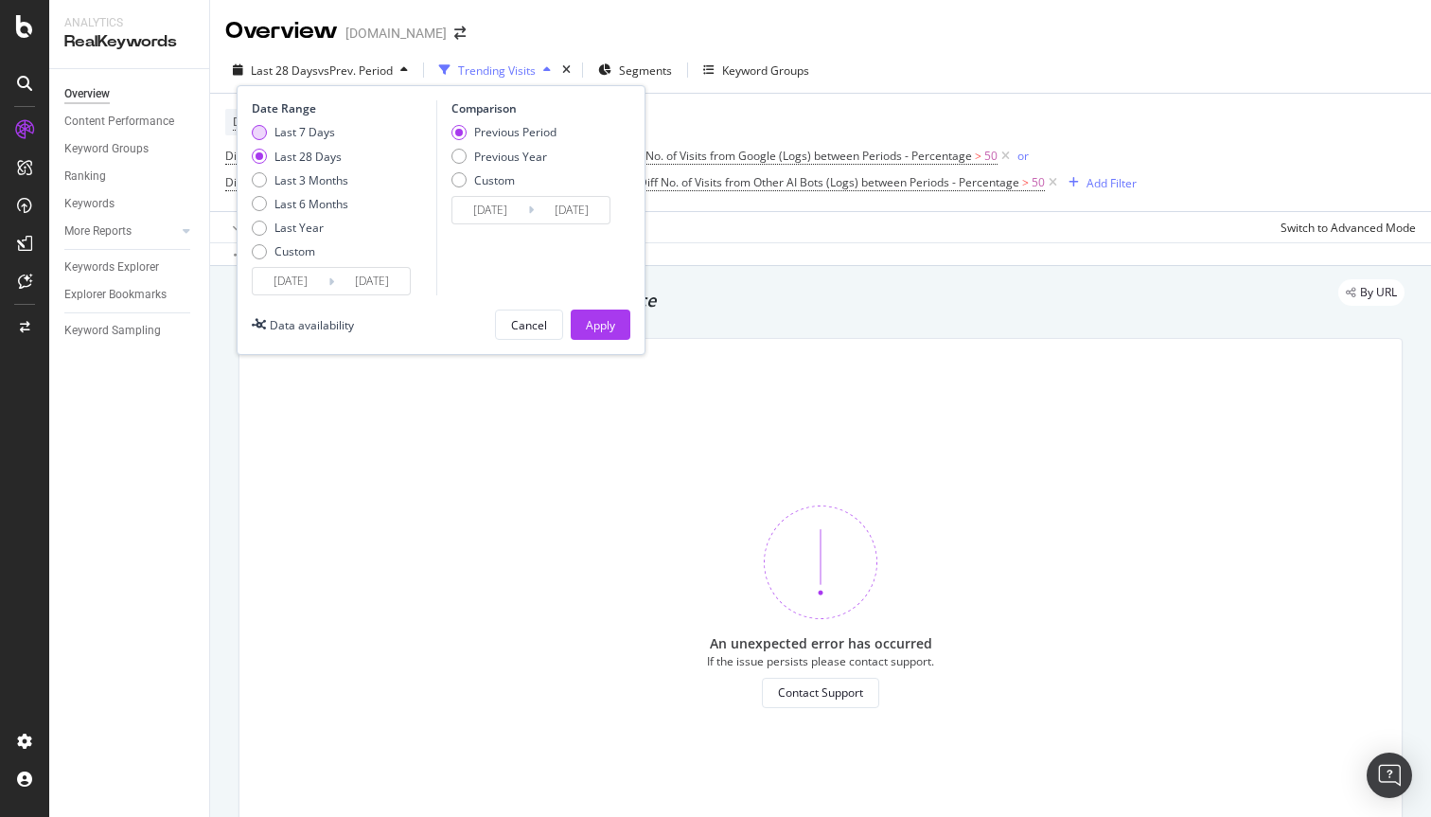
click at [298, 131] on div "Last 7 Days" at bounding box center [304, 132] width 61 height 16
type input "[DATE]"
click at [592, 330] on div "Apply" at bounding box center [600, 325] width 29 height 16
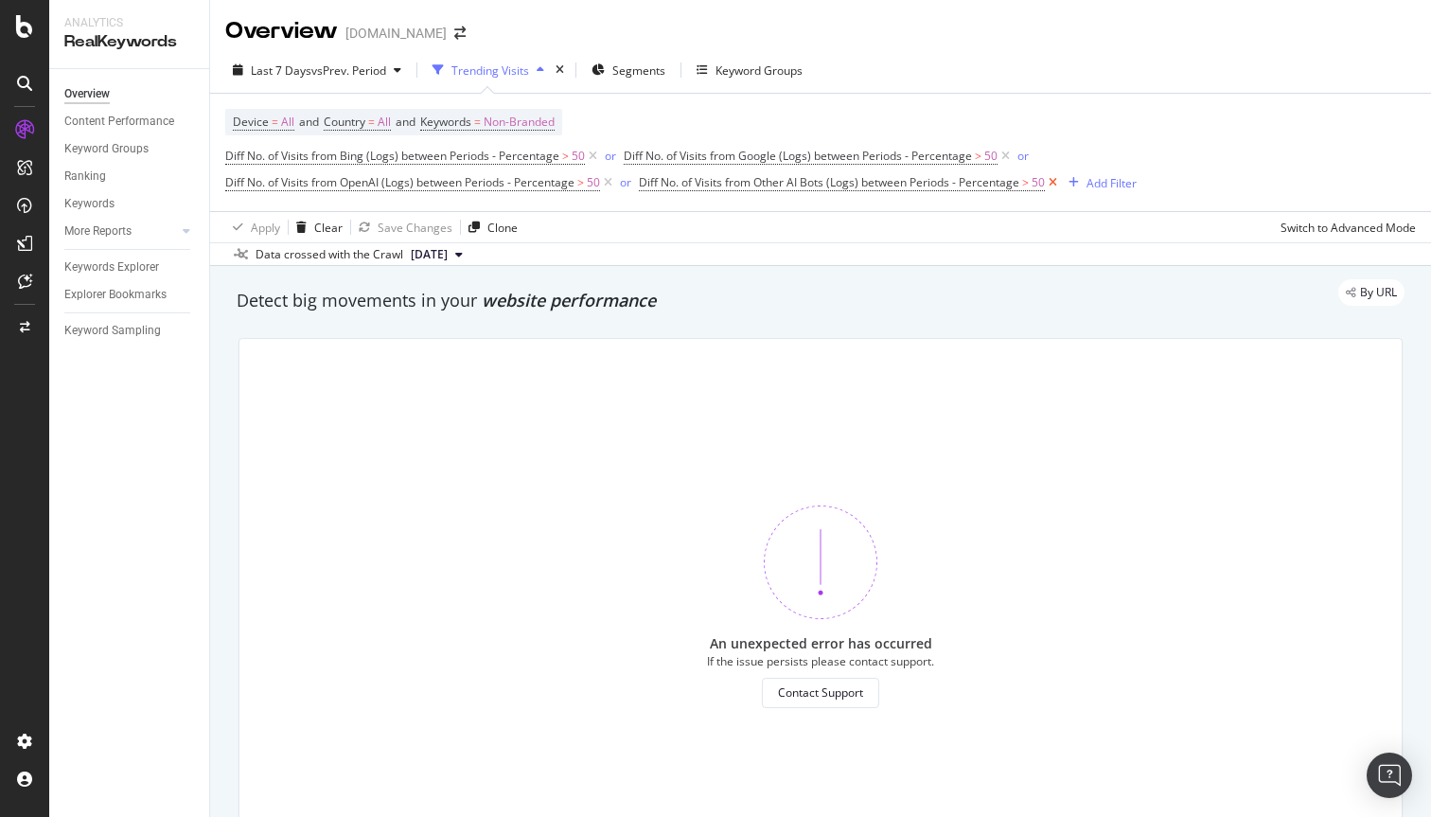
click at [1048, 183] on icon at bounding box center [1053, 182] width 16 height 19
click at [606, 185] on icon at bounding box center [608, 182] width 16 height 19
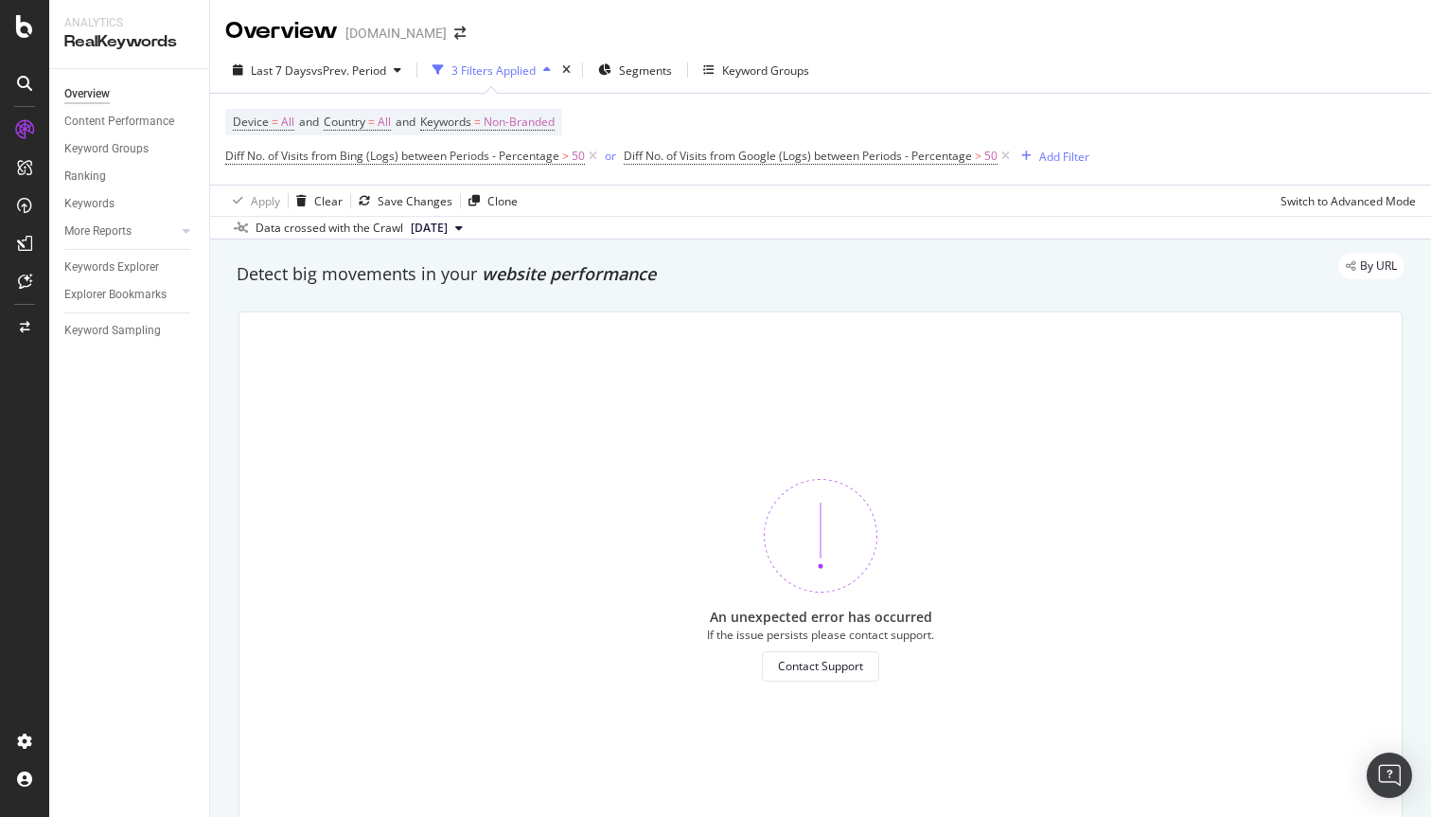
click at [481, 72] on div "3 Filters Applied" at bounding box center [493, 70] width 84 height 16
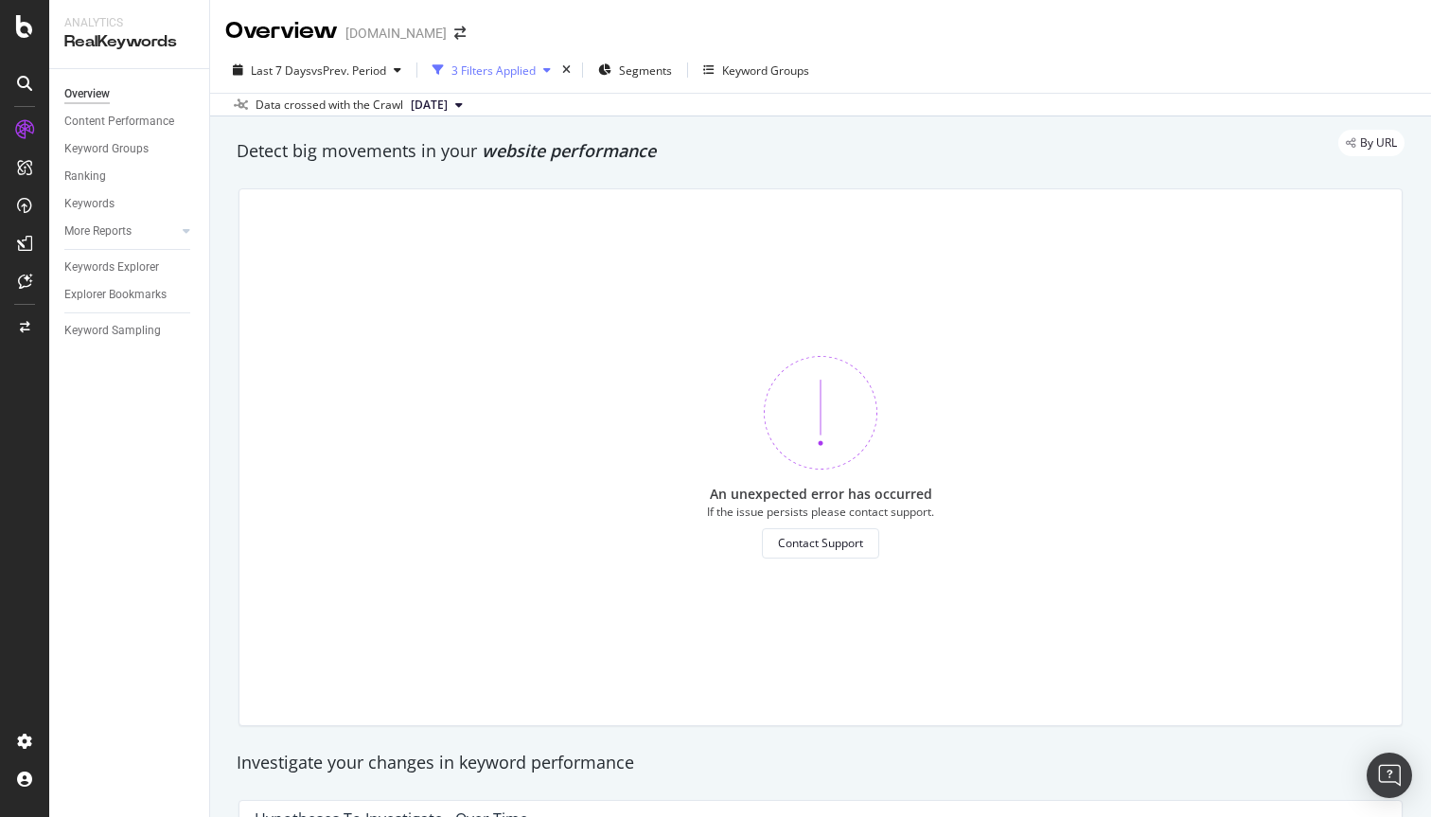
click at [479, 72] on div "3 Filters Applied" at bounding box center [493, 70] width 84 height 16
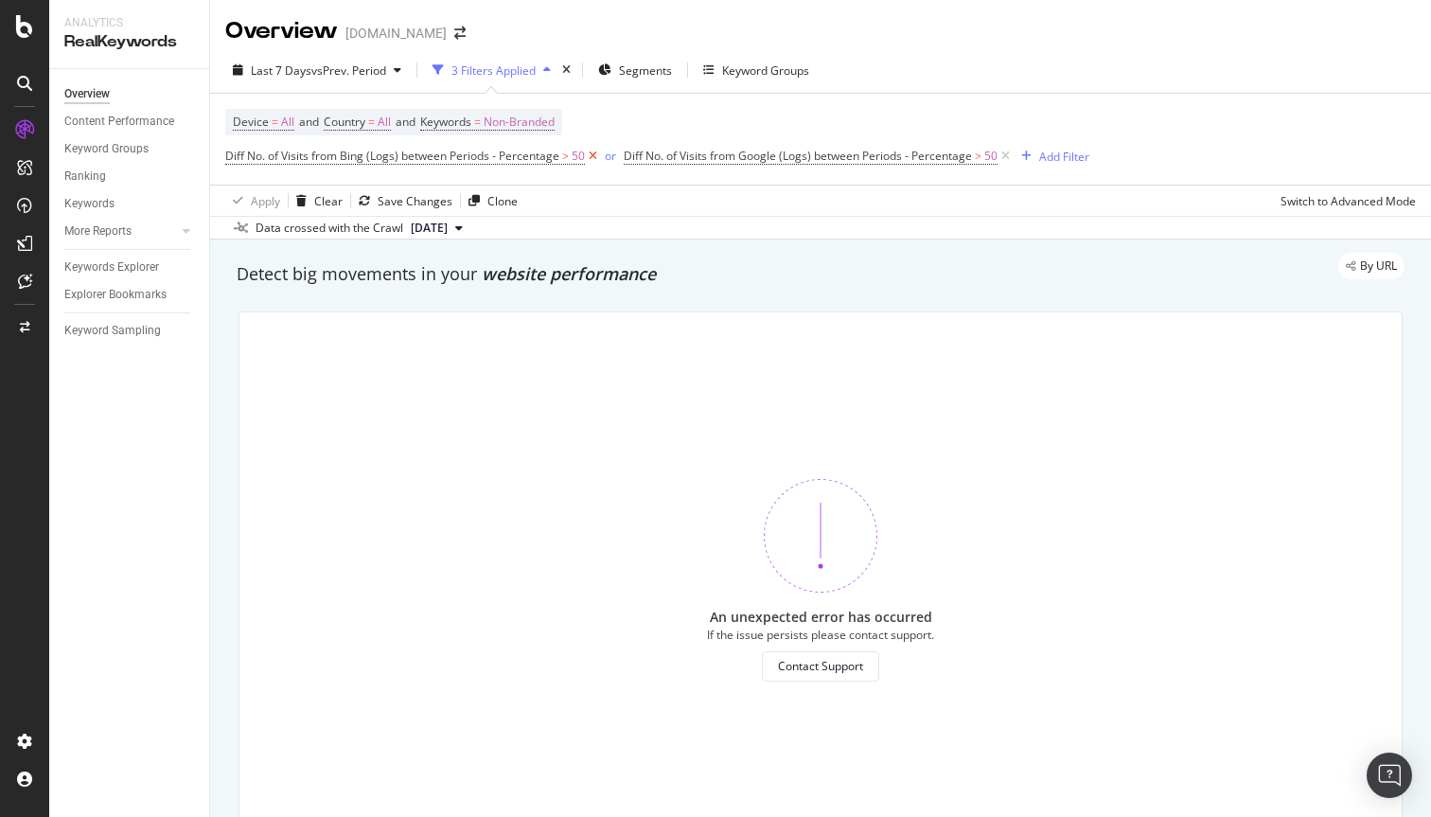
click at [592, 157] on icon at bounding box center [593, 156] width 16 height 19
click at [600, 157] on icon at bounding box center [607, 156] width 16 height 19
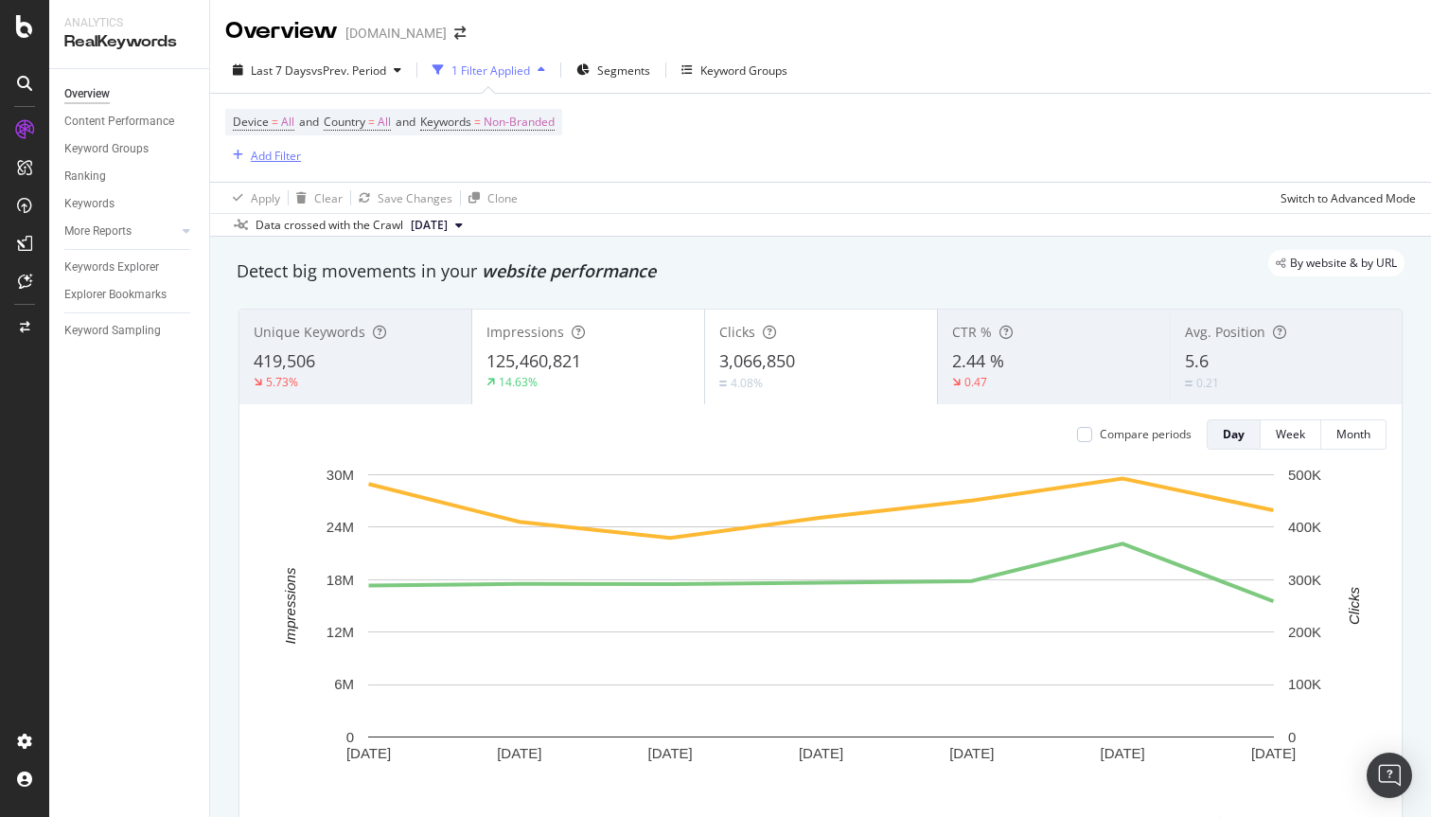
click at [283, 152] on div "Add Filter" at bounding box center [276, 156] width 50 height 16
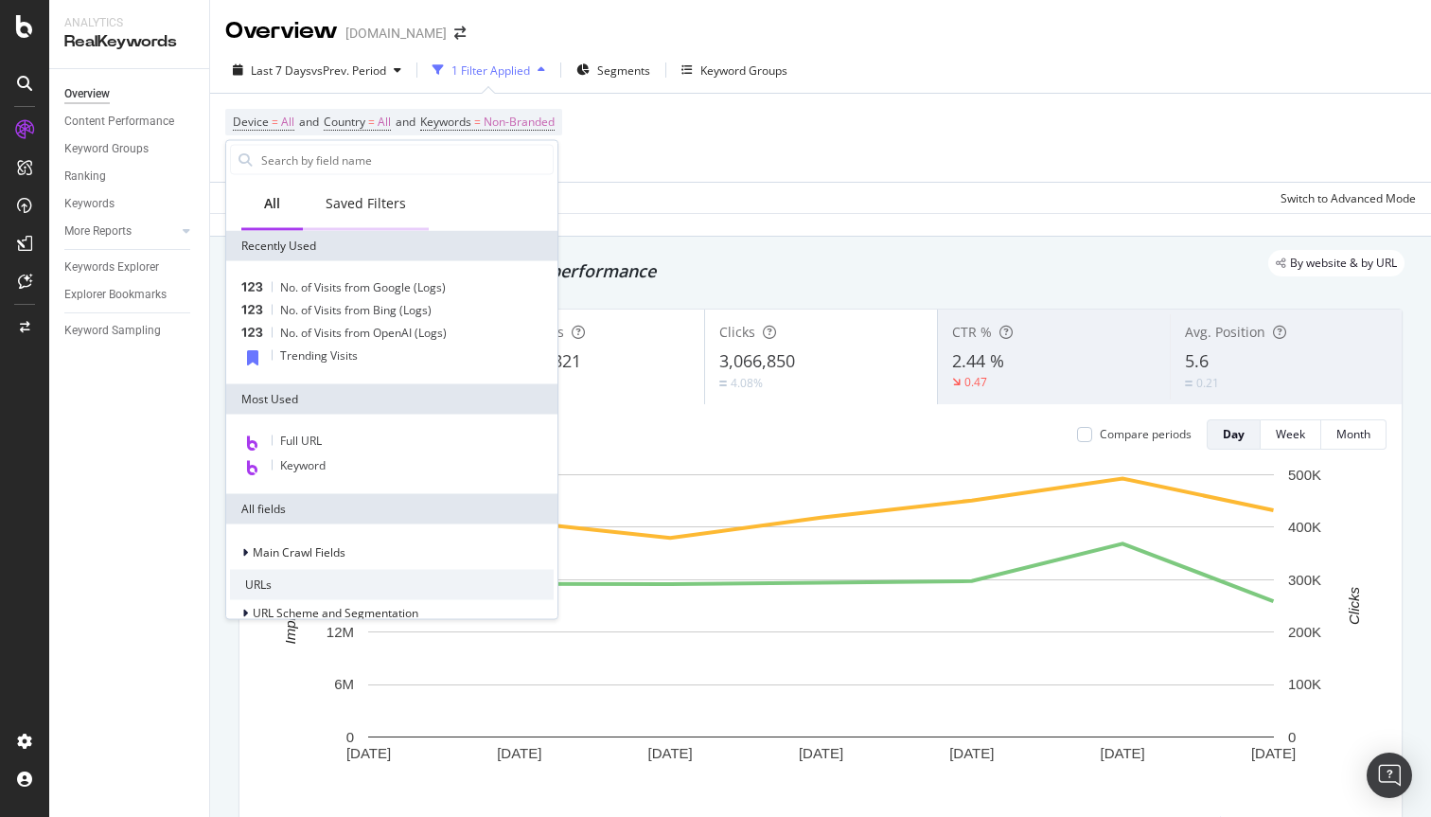
click at [339, 208] on div "Saved Filters" at bounding box center [366, 203] width 80 height 19
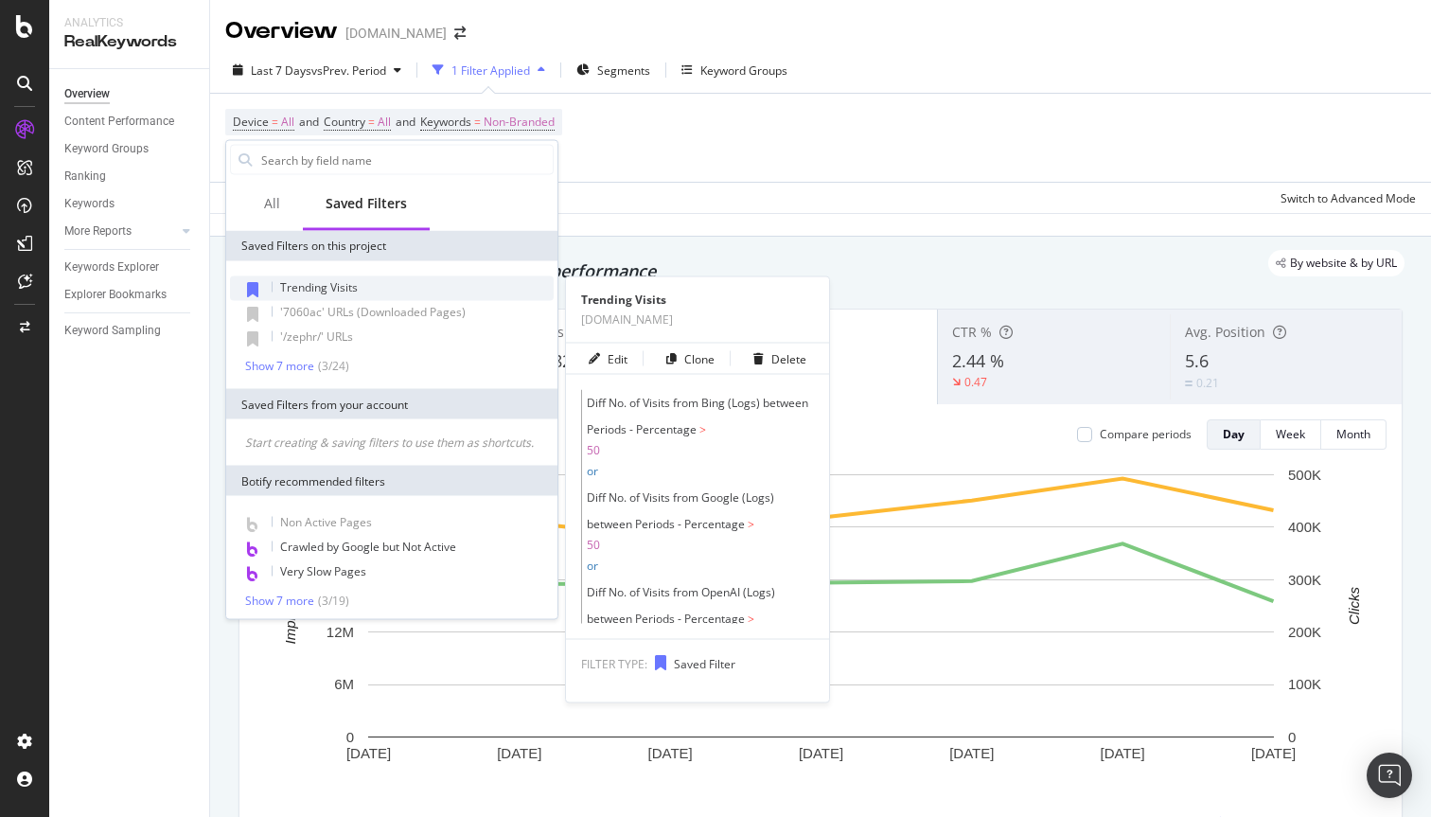
click at [303, 281] on span "Trending Visits" at bounding box center [319, 287] width 78 height 16
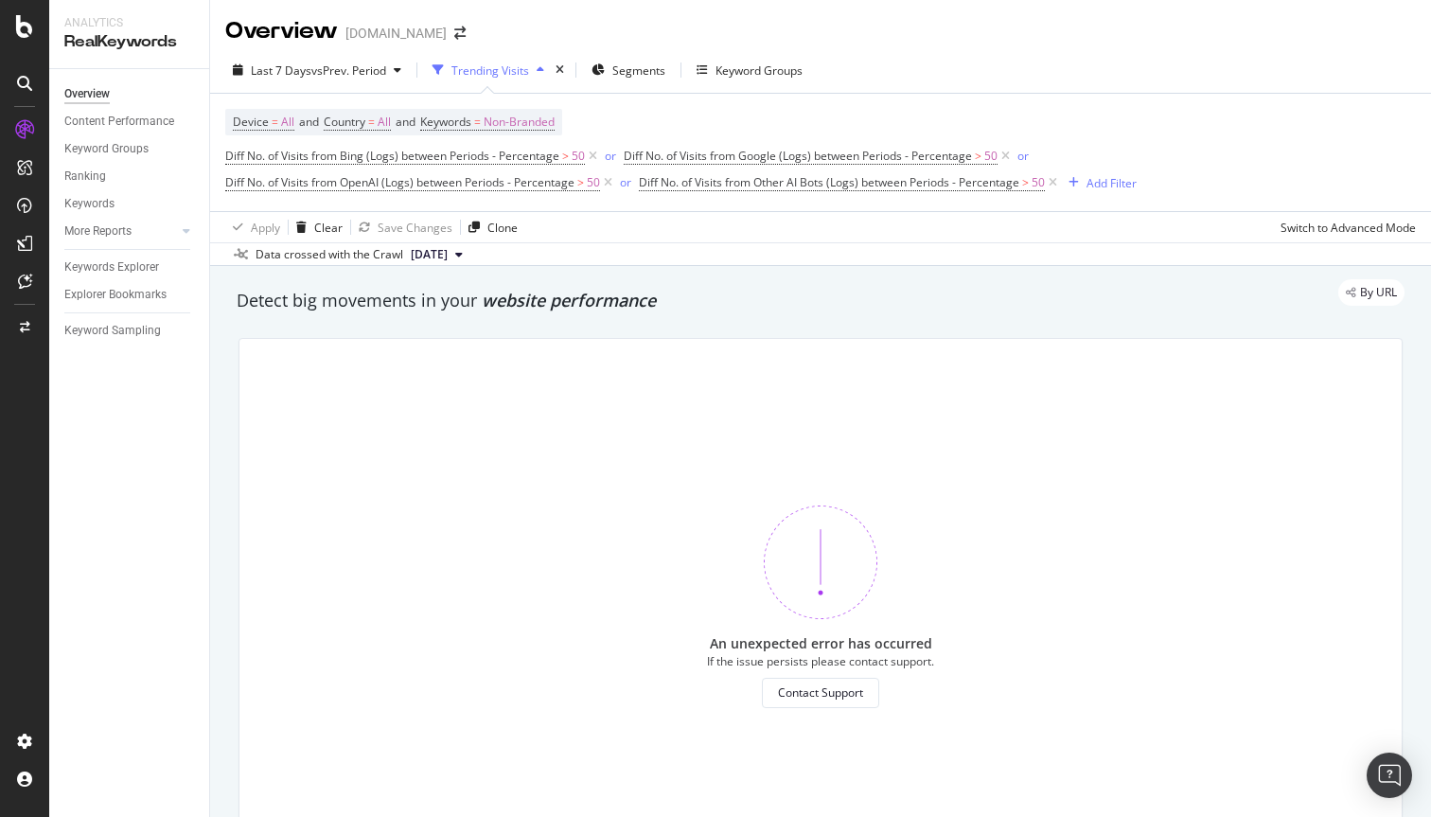
click at [448, 262] on span "[DATE]" at bounding box center [429, 254] width 37 height 17
click at [456, 319] on div "[DATE]" at bounding box center [434, 319] width 52 height 17
click at [448, 256] on span "[DATE]" at bounding box center [429, 254] width 37 height 17
click at [462, 360] on div "[DATE]" at bounding box center [435, 354] width 54 height 17
click at [448, 250] on span "[DATE]" at bounding box center [429, 254] width 37 height 17
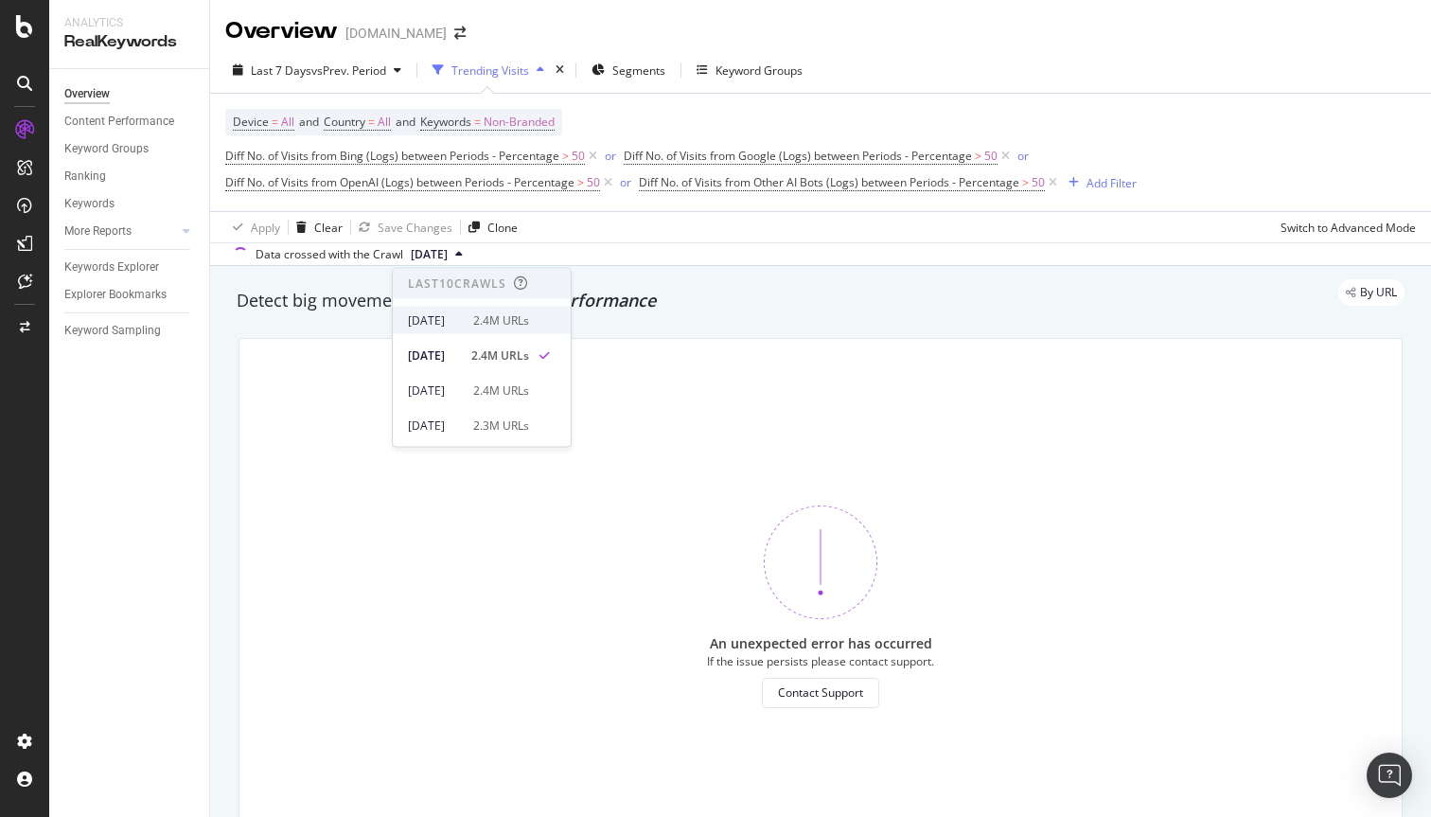
click at [456, 319] on div "[DATE]" at bounding box center [435, 319] width 54 height 17
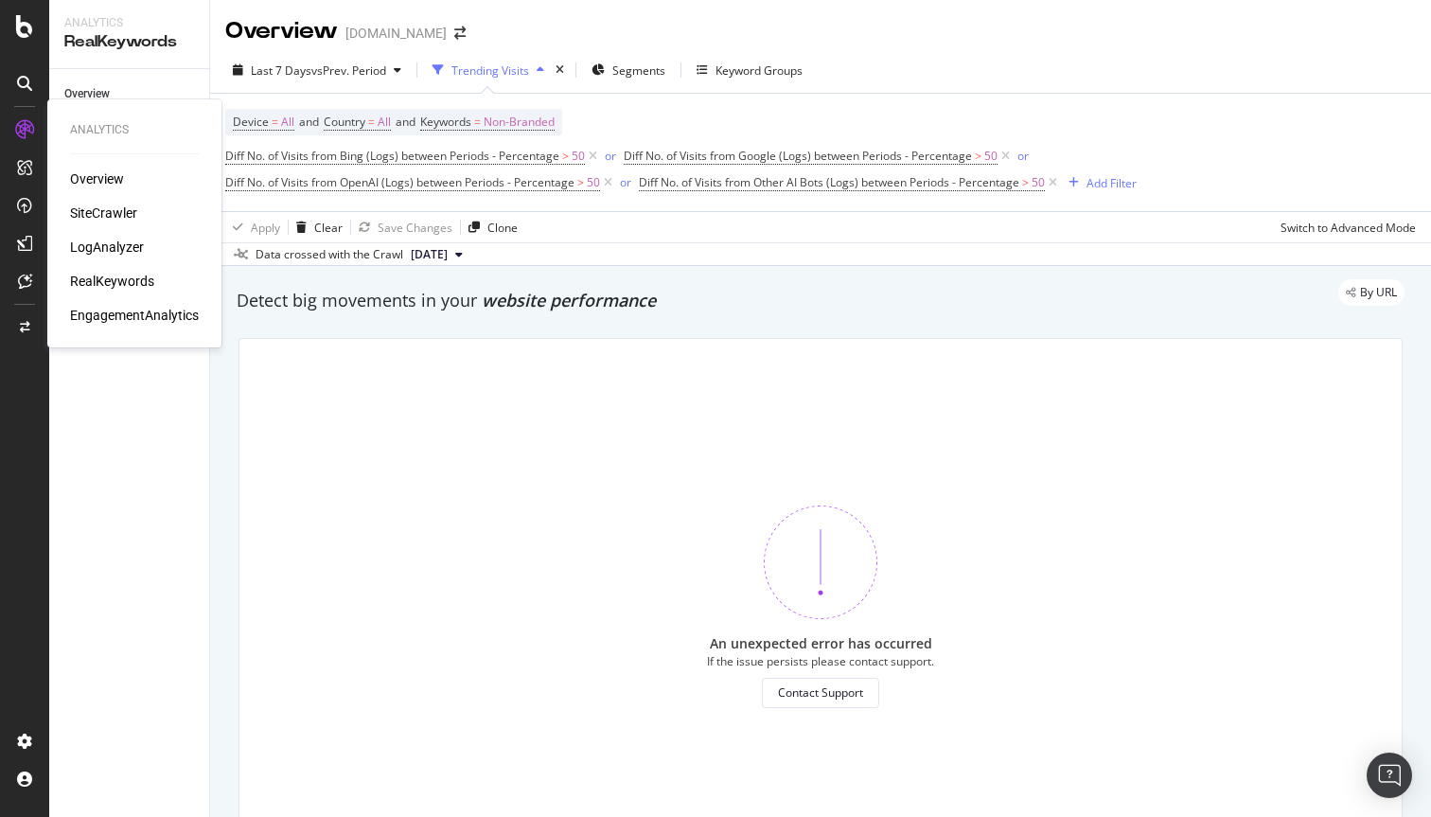
click at [103, 320] on div "EngagementAnalytics" at bounding box center [134, 315] width 129 height 19
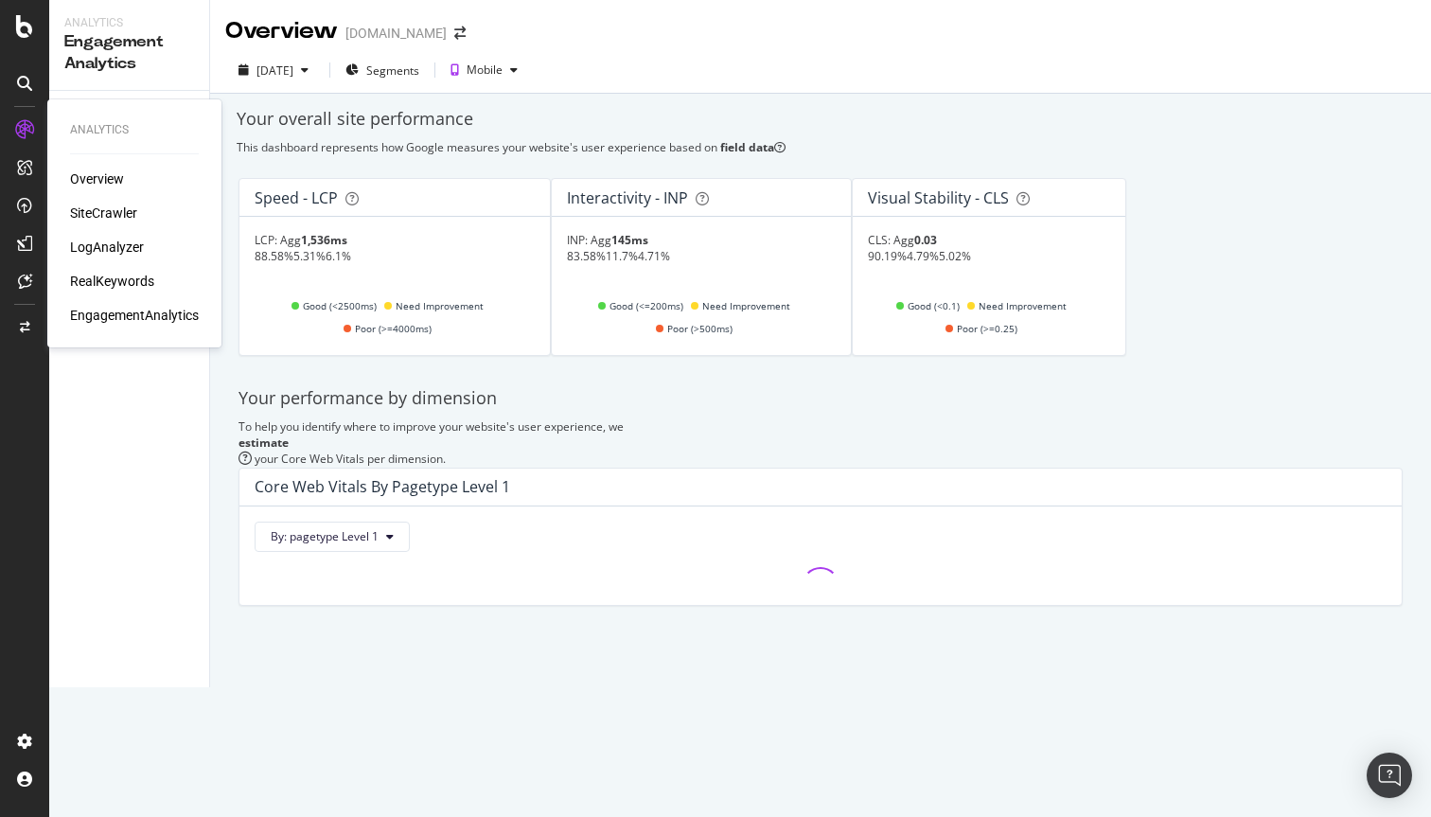
click at [105, 241] on div "LogAnalyzer" at bounding box center [107, 247] width 74 height 19
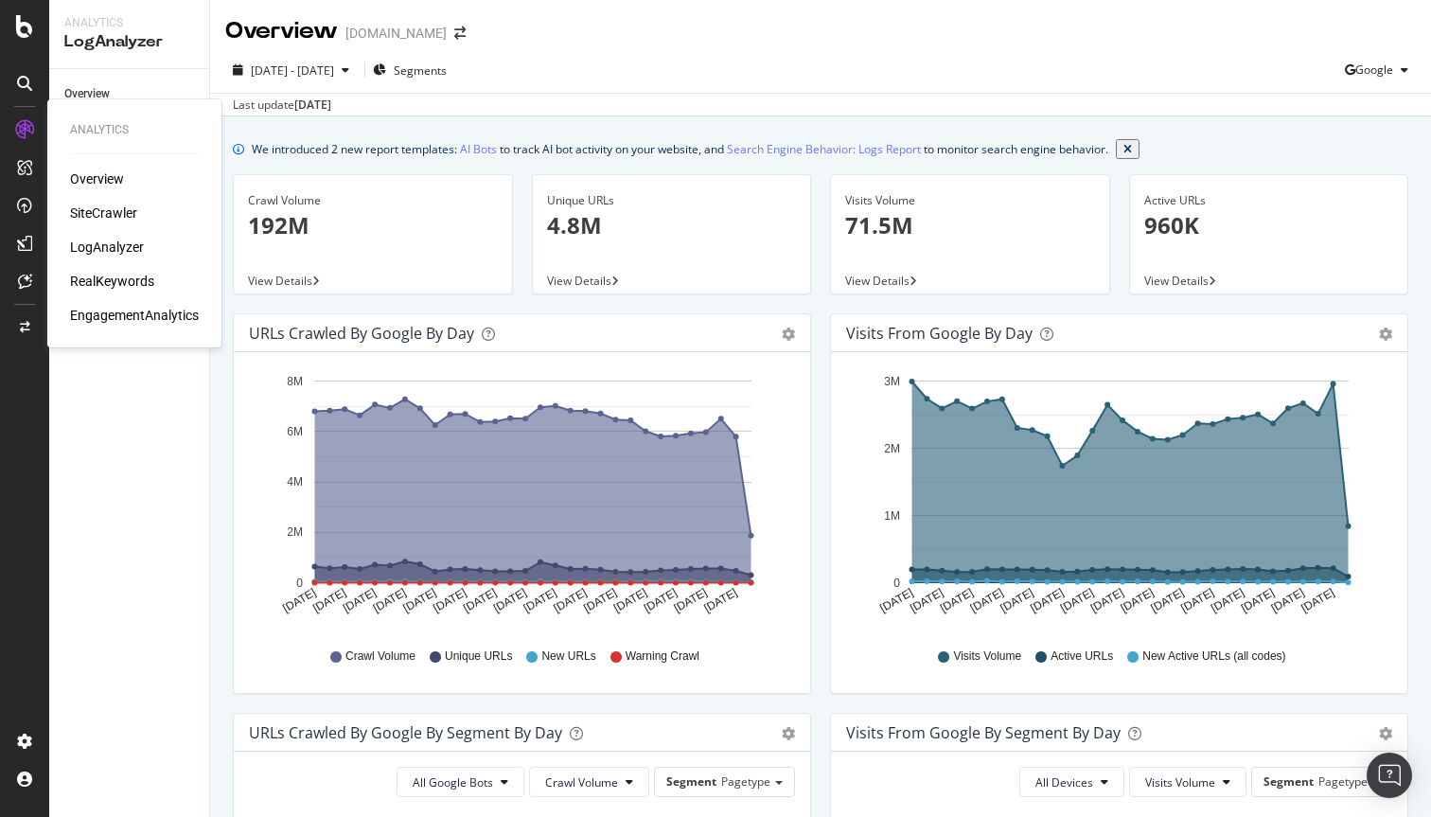
click at [104, 213] on div "SiteCrawler" at bounding box center [103, 212] width 67 height 19
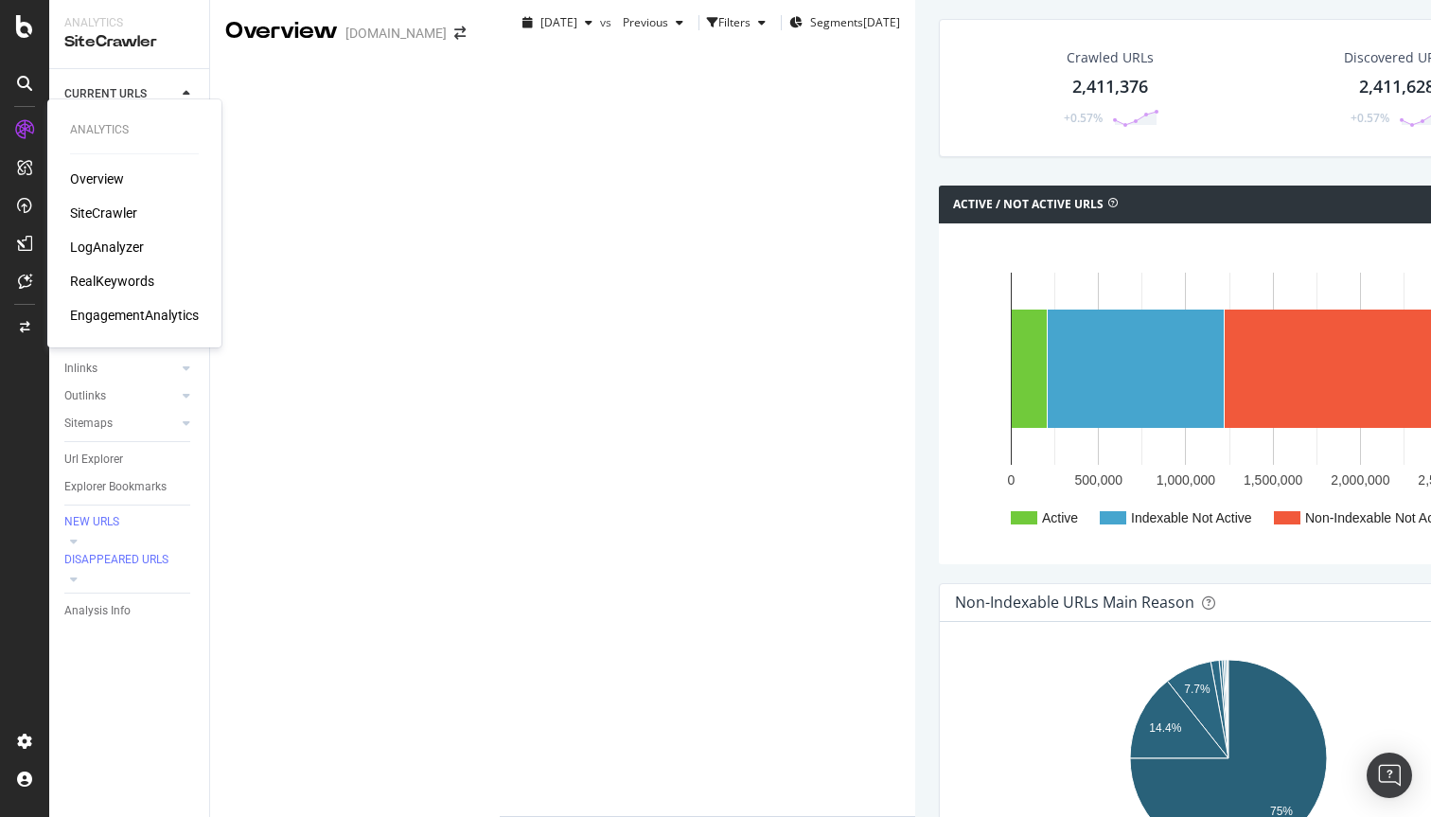
click at [108, 245] on div "LogAnalyzer" at bounding box center [107, 247] width 74 height 19
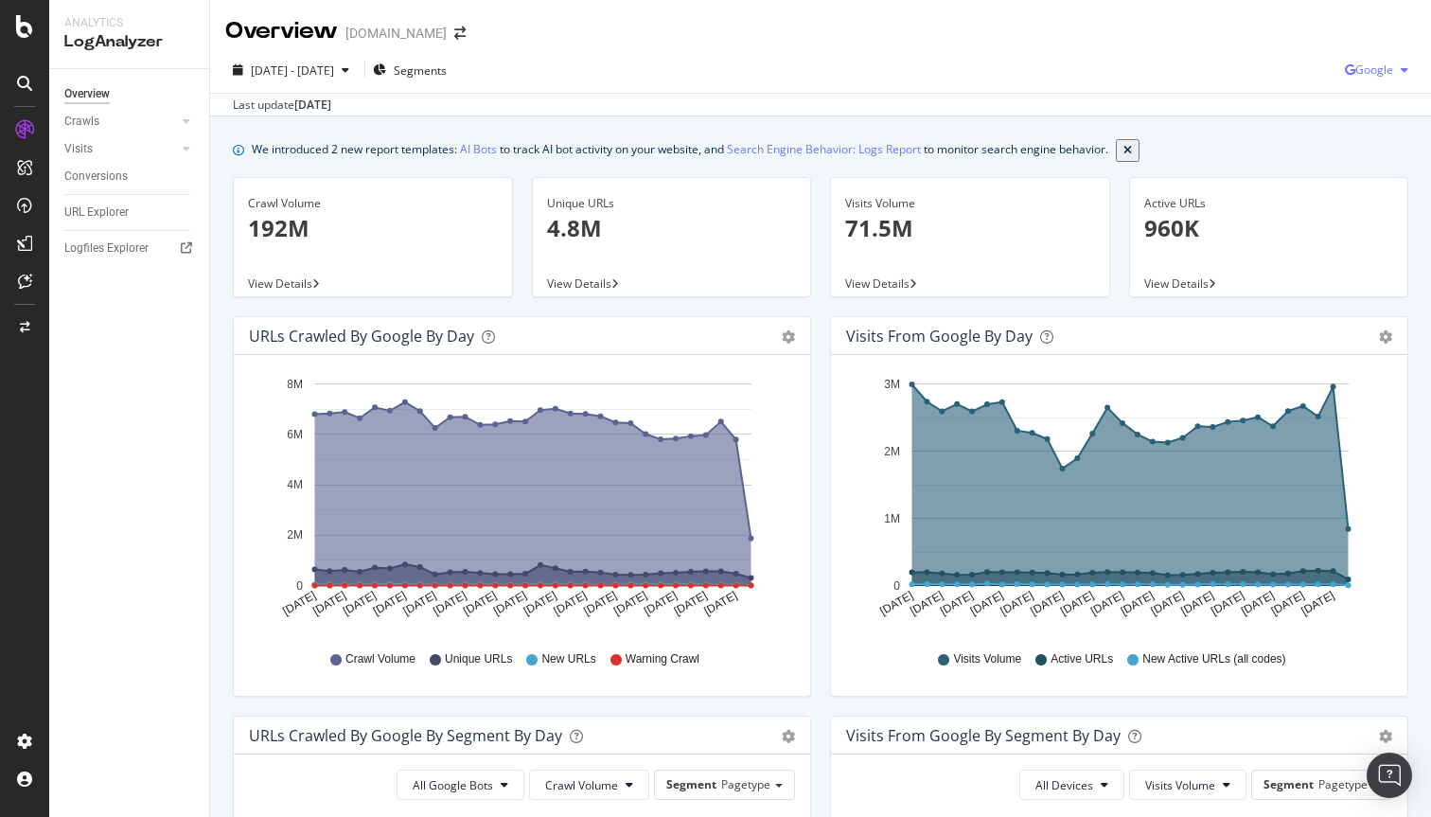
click at [1401, 73] on icon "button" at bounding box center [1404, 69] width 8 height 11
click at [1346, 172] on span "OpenAI" at bounding box center [1374, 177] width 70 height 17
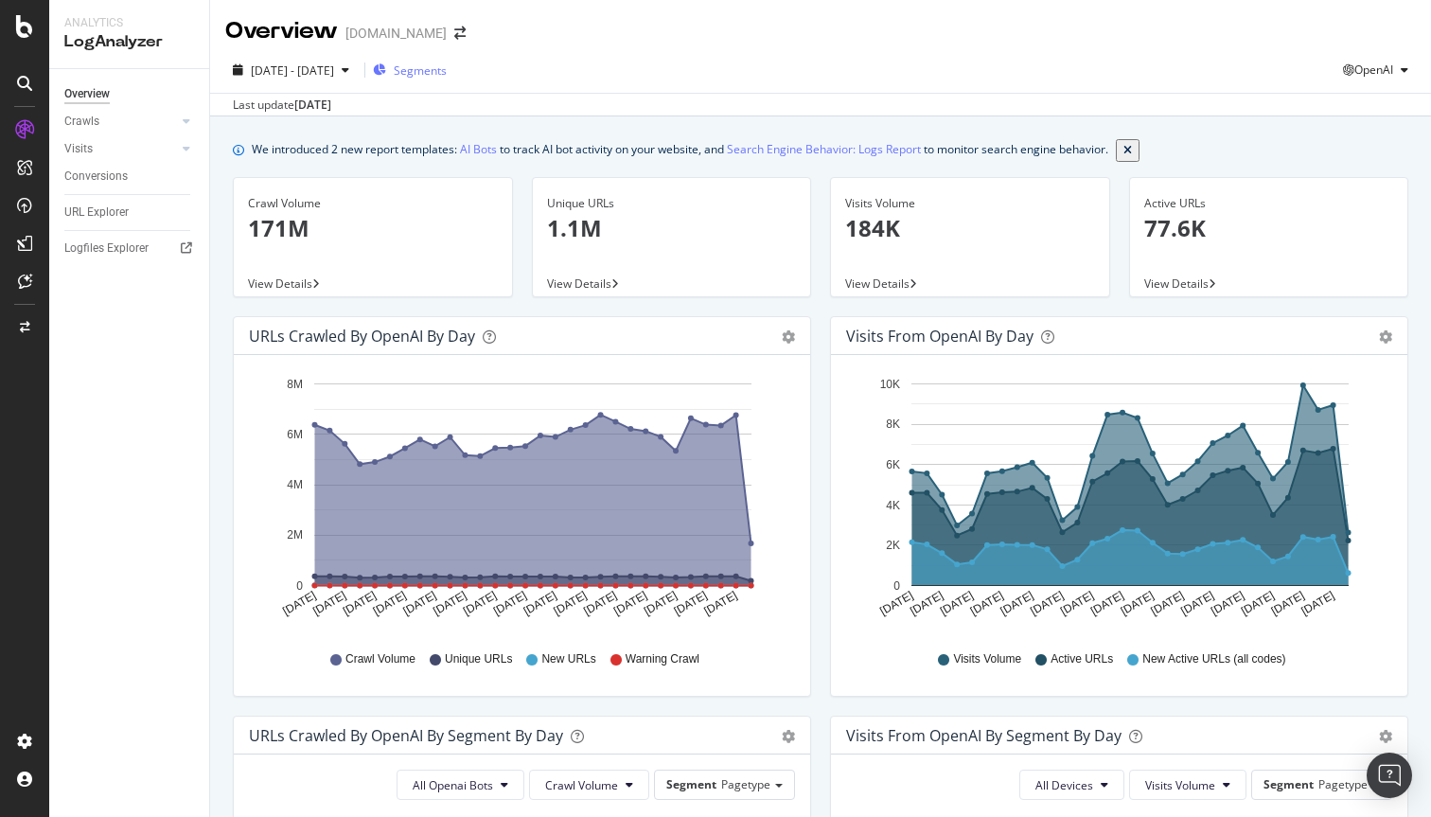
click at [447, 73] on span "Segments" at bounding box center [420, 70] width 53 height 16
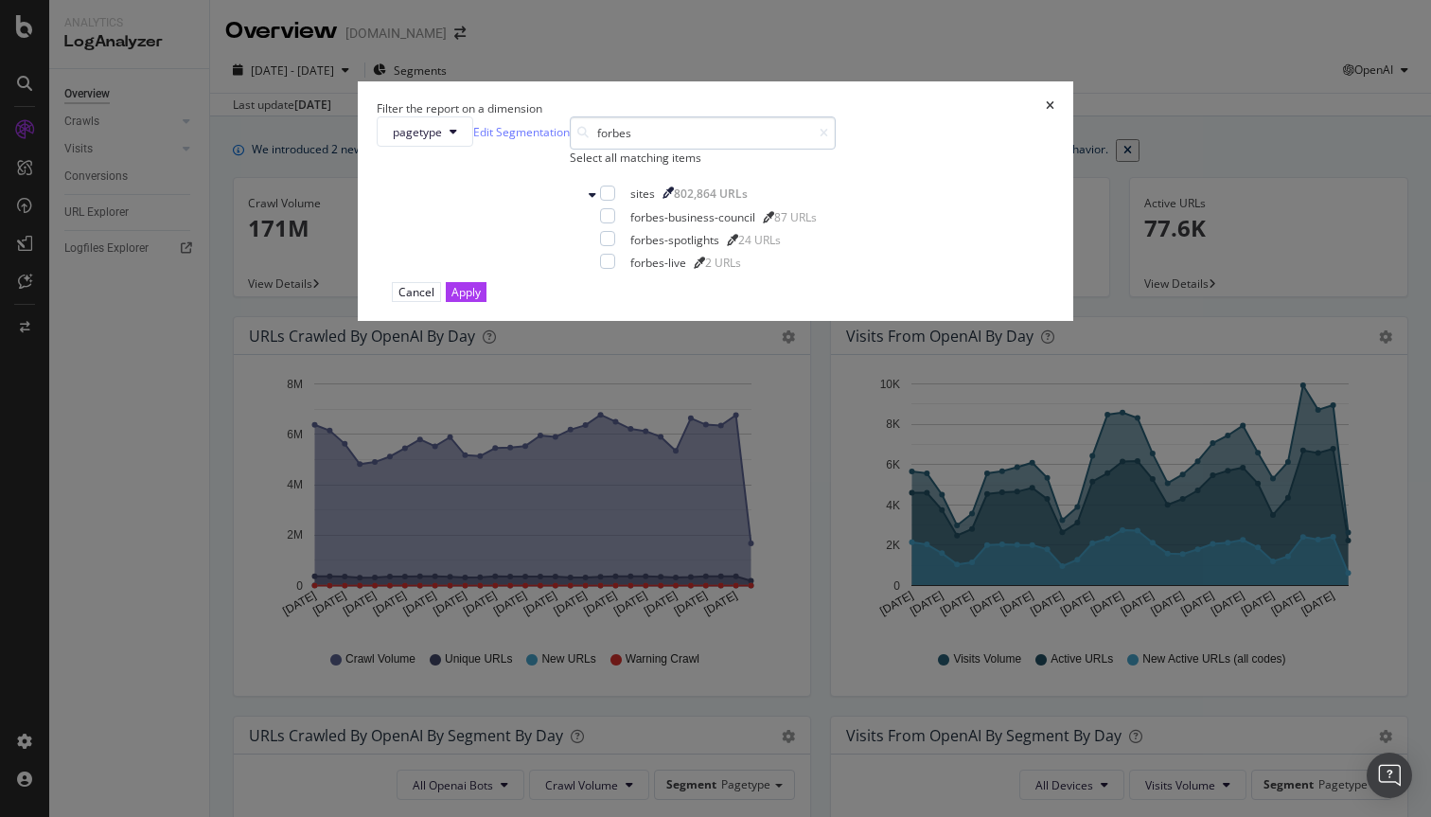
click at [618, 150] on input "forbes" at bounding box center [703, 132] width 266 height 33
type input "person"
click at [600, 223] on div "modal" at bounding box center [607, 215] width 15 height 15
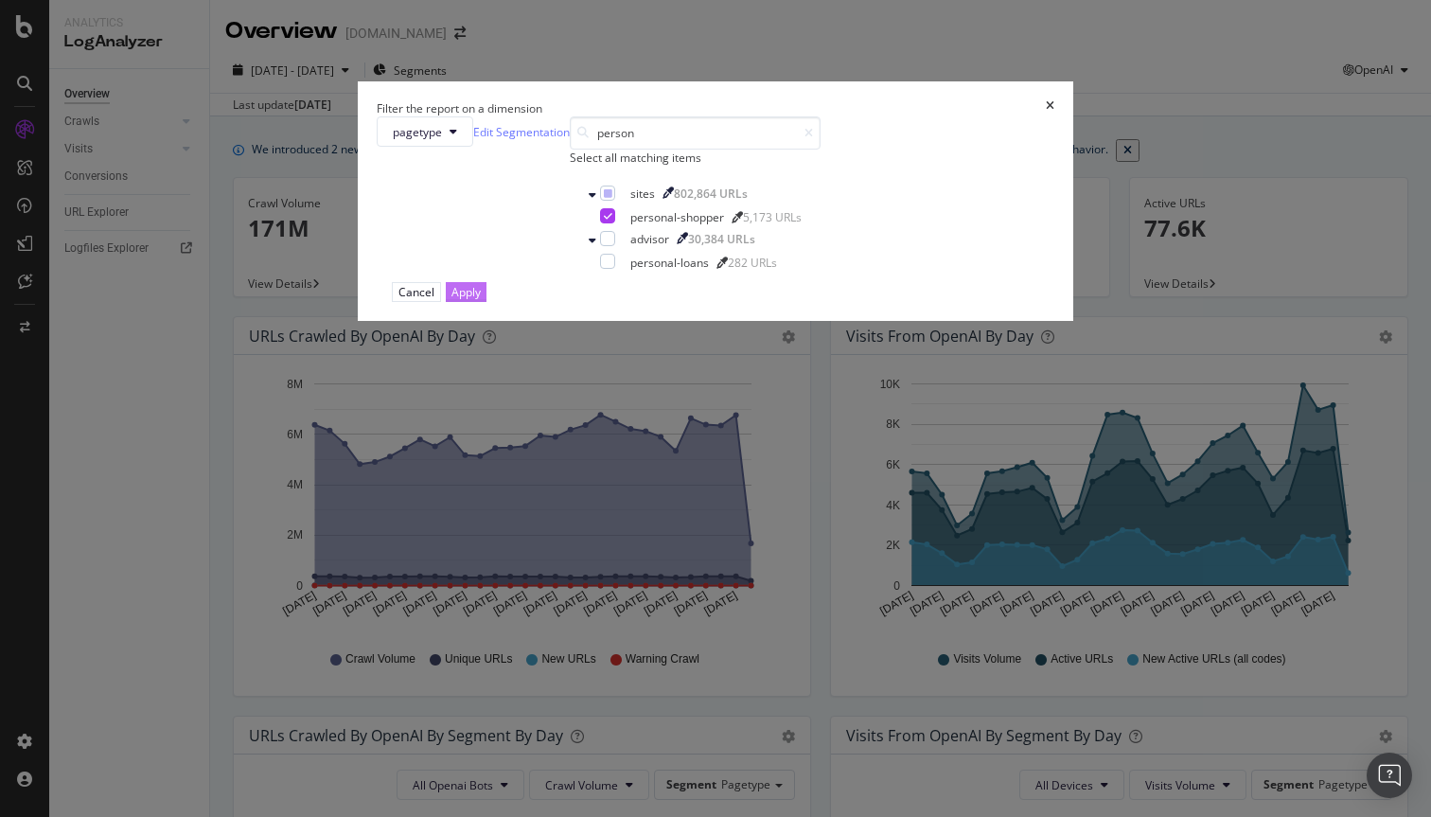
click at [481, 300] on div "Apply" at bounding box center [465, 292] width 29 height 16
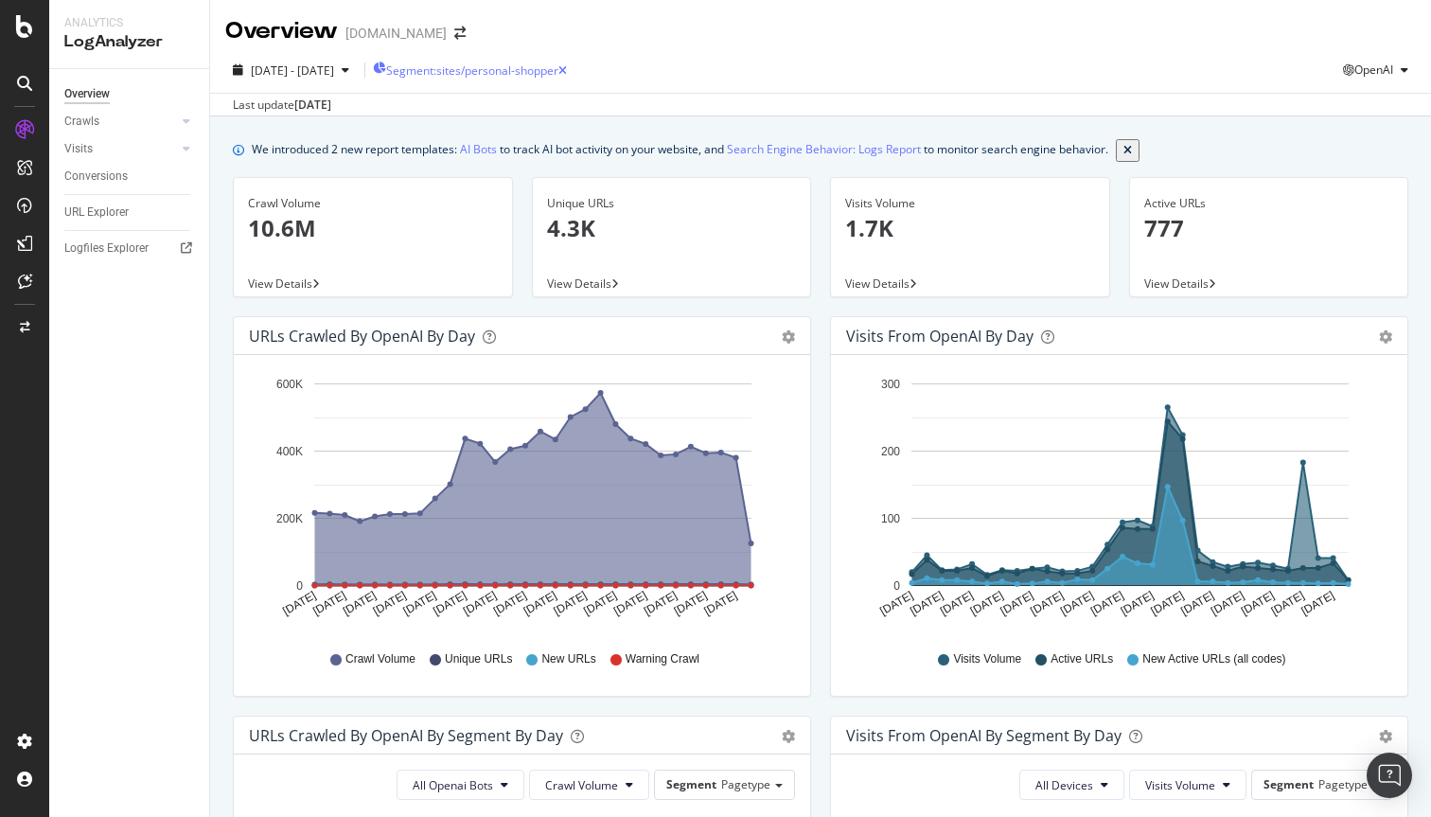
click at [473, 62] on div "Segment: sites/personal-shopper" at bounding box center [470, 70] width 194 height 16
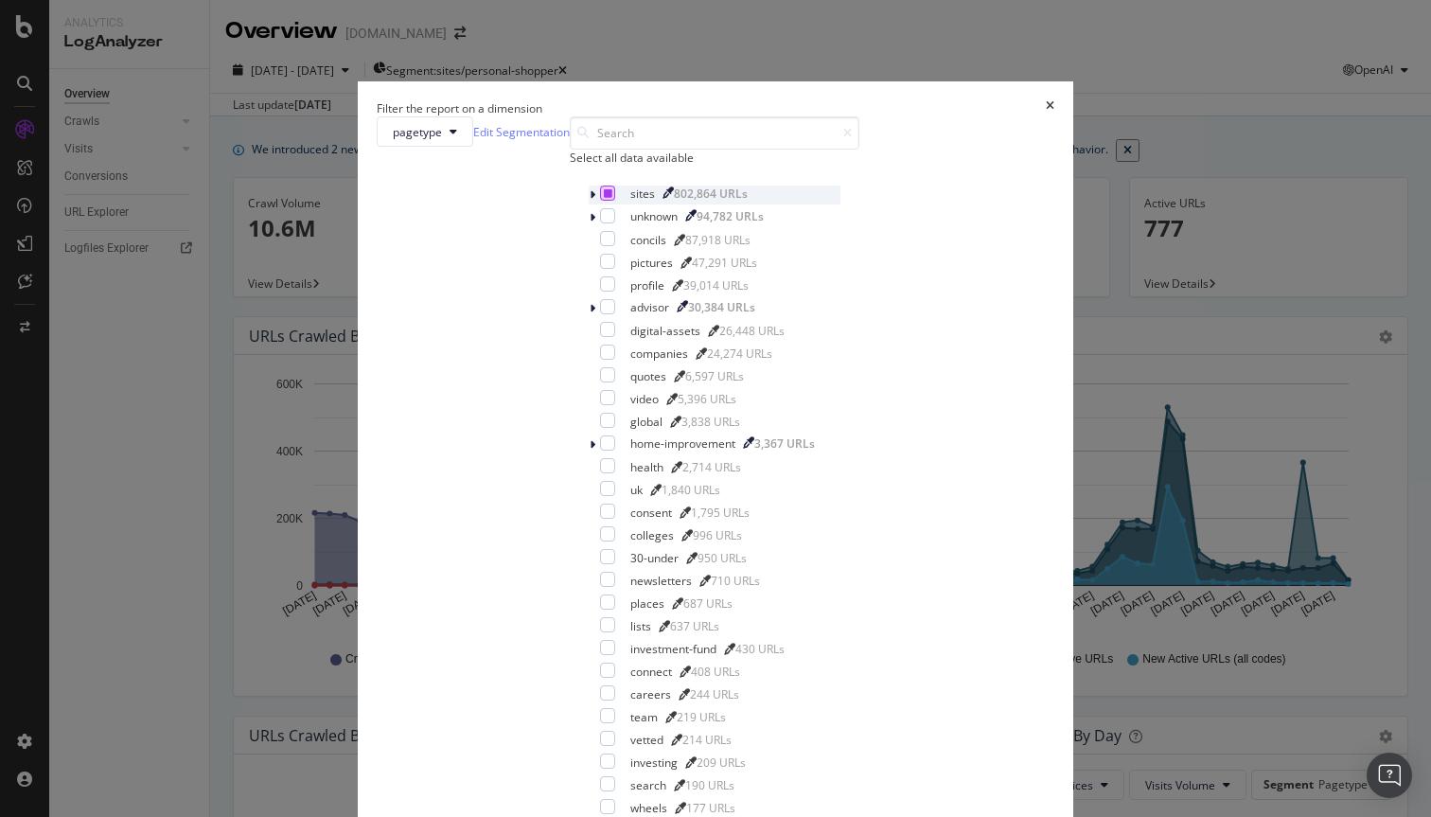
click at [604, 198] on icon "modal" at bounding box center [608, 192] width 9 height 9
click at [600, 201] on div "modal" at bounding box center [607, 192] width 15 height 15
